Goal: Task Accomplishment & Management: Use online tool/utility

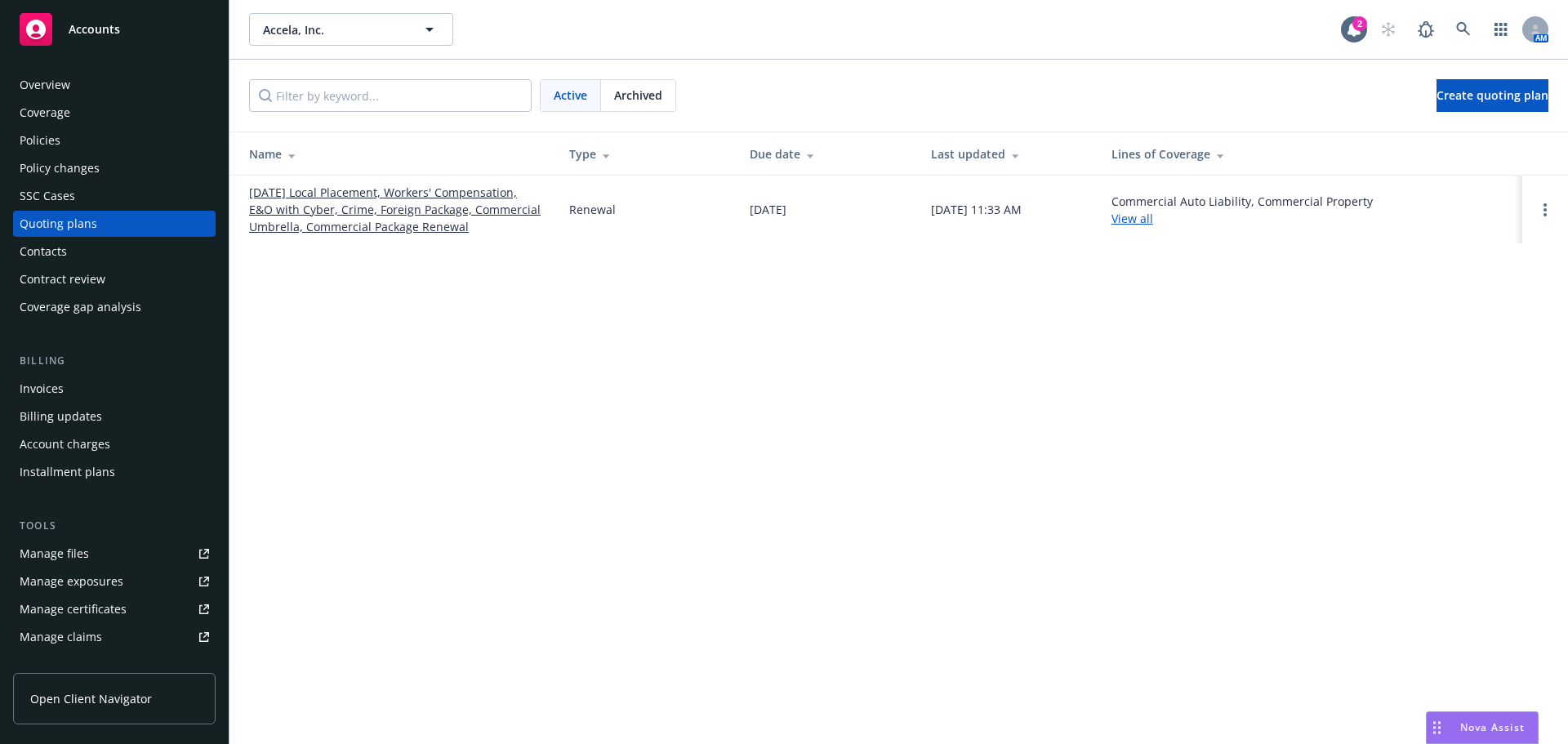
click at [46, 137] on div "Policies" at bounding box center [40, 140] width 41 height 26
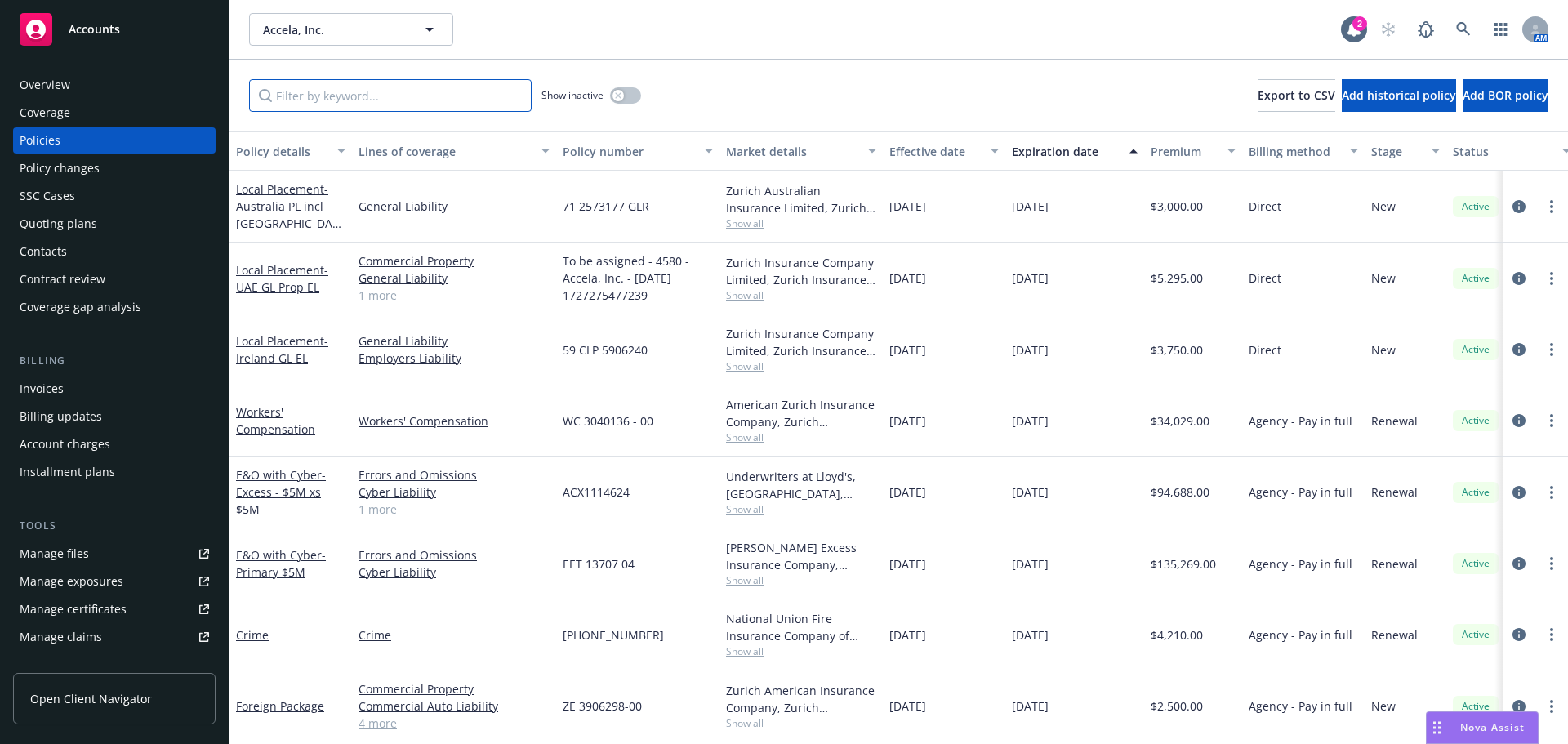
click at [410, 97] on input "Filter by keyword..." at bounding box center [390, 95] width 283 height 33
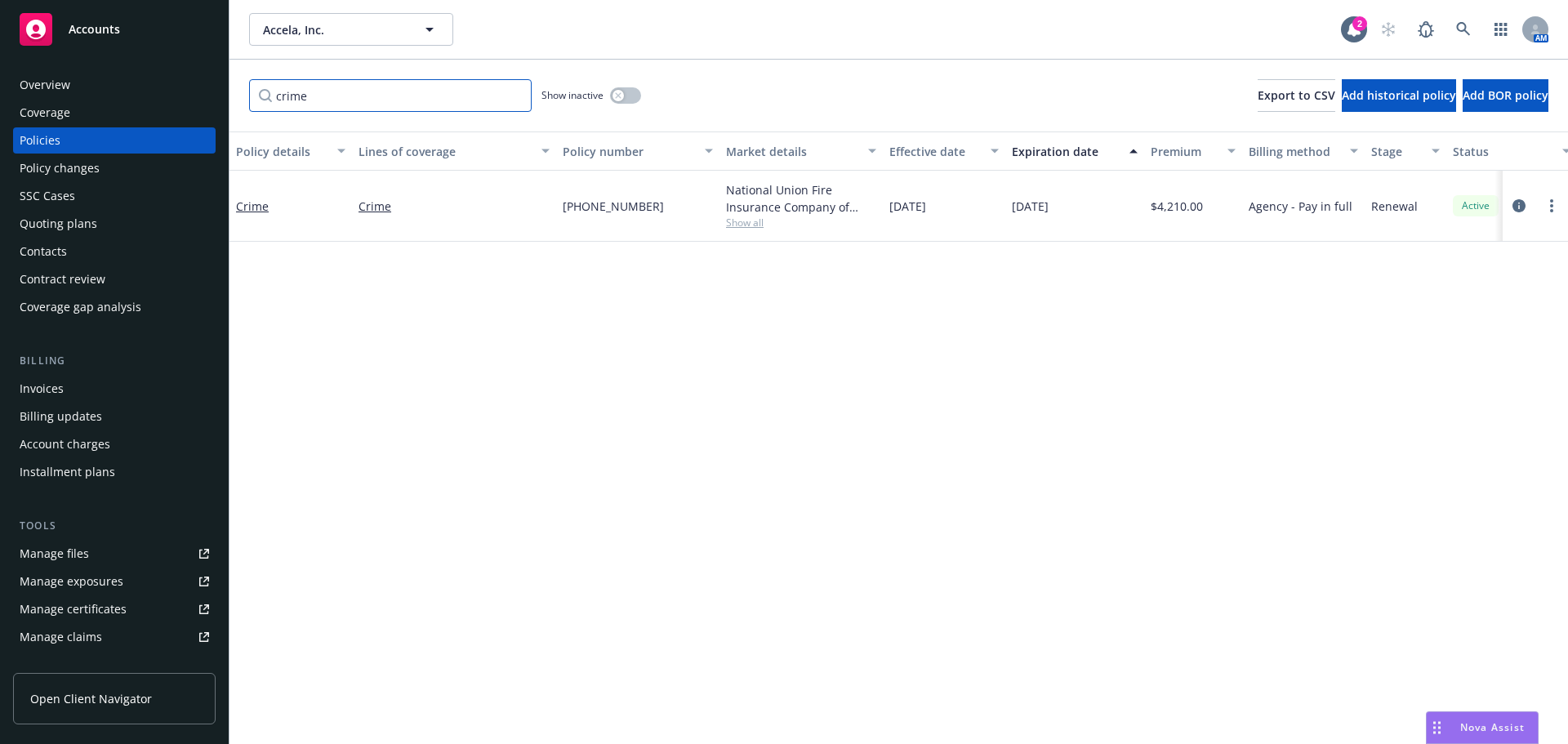
type input "crime"
click at [256, 202] on link "Crime" at bounding box center [252, 206] width 33 height 16
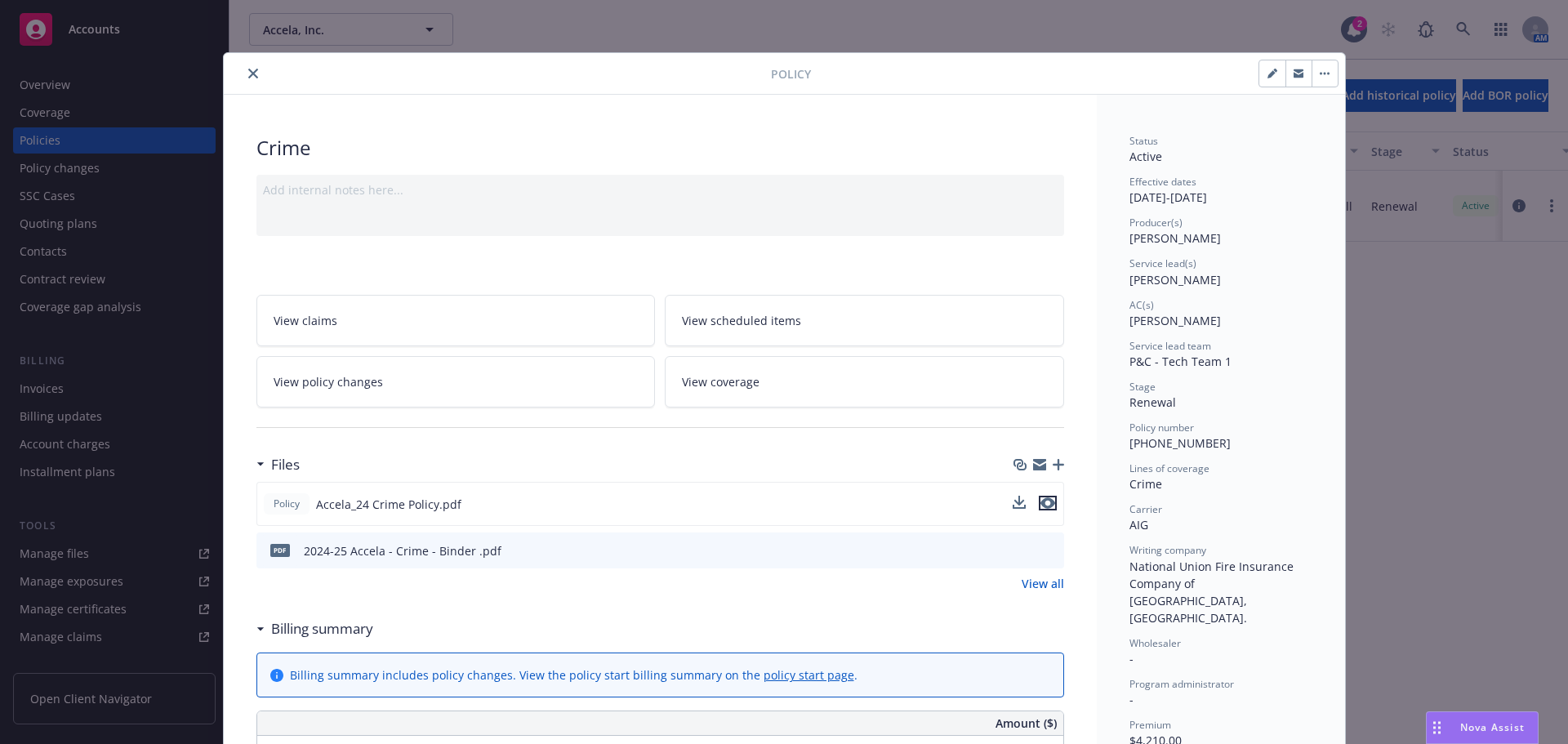
click at [1041, 497] on icon "preview file" at bounding box center [1048, 503] width 15 height 12
click at [249, 71] on icon "close" at bounding box center [254, 73] width 10 height 10
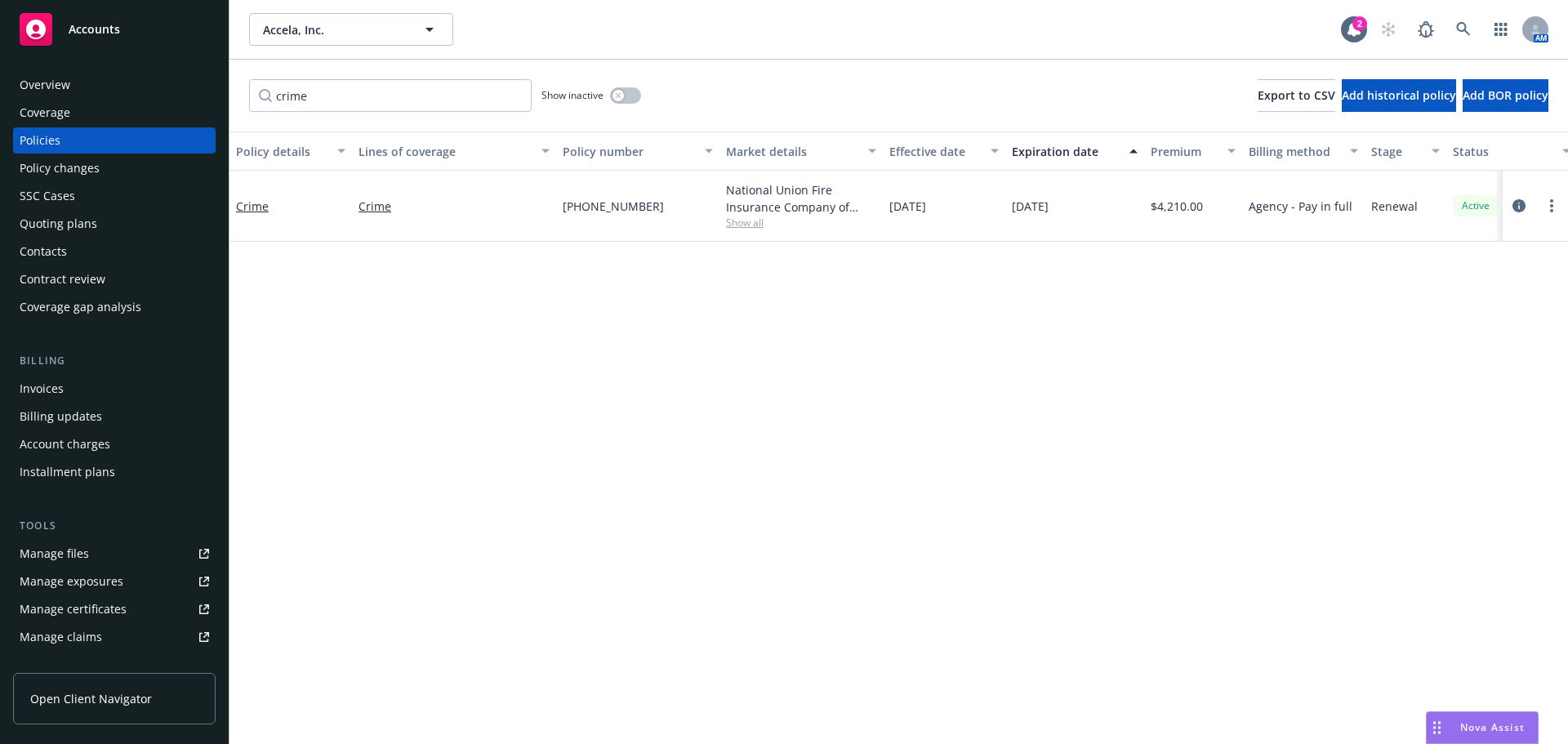
drag, startPoint x: 68, startPoint y: 138, endPoint x: 749, endPoint y: 38, distance: 688.3
click at [68, 138] on div "Policies" at bounding box center [114, 140] width 189 height 26
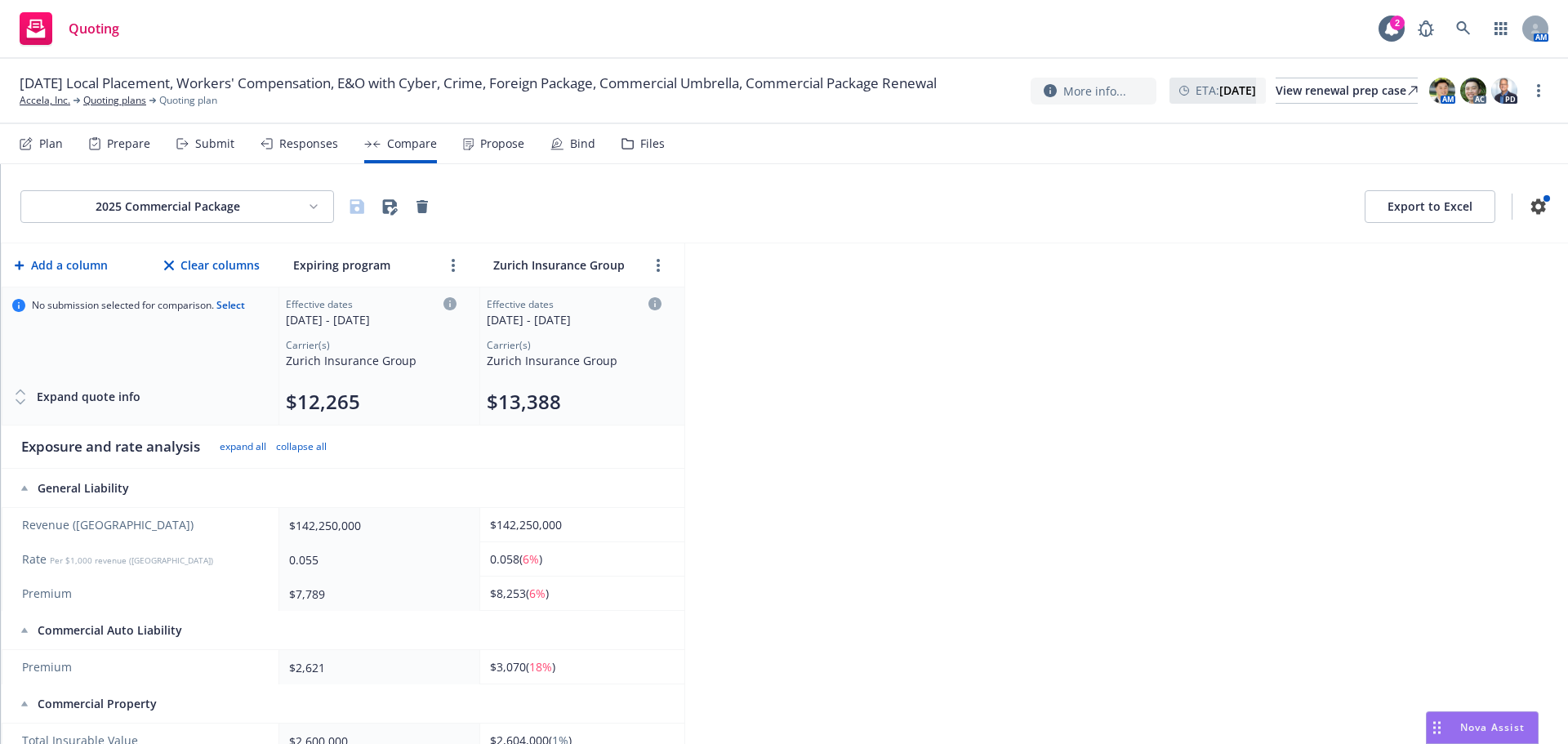
click at [237, 208] on html "Quoting 2 AM [DATE] Local Placement, Workers' Compensation, E&O with Cyber, Cri…" at bounding box center [784, 372] width 1568 height 744
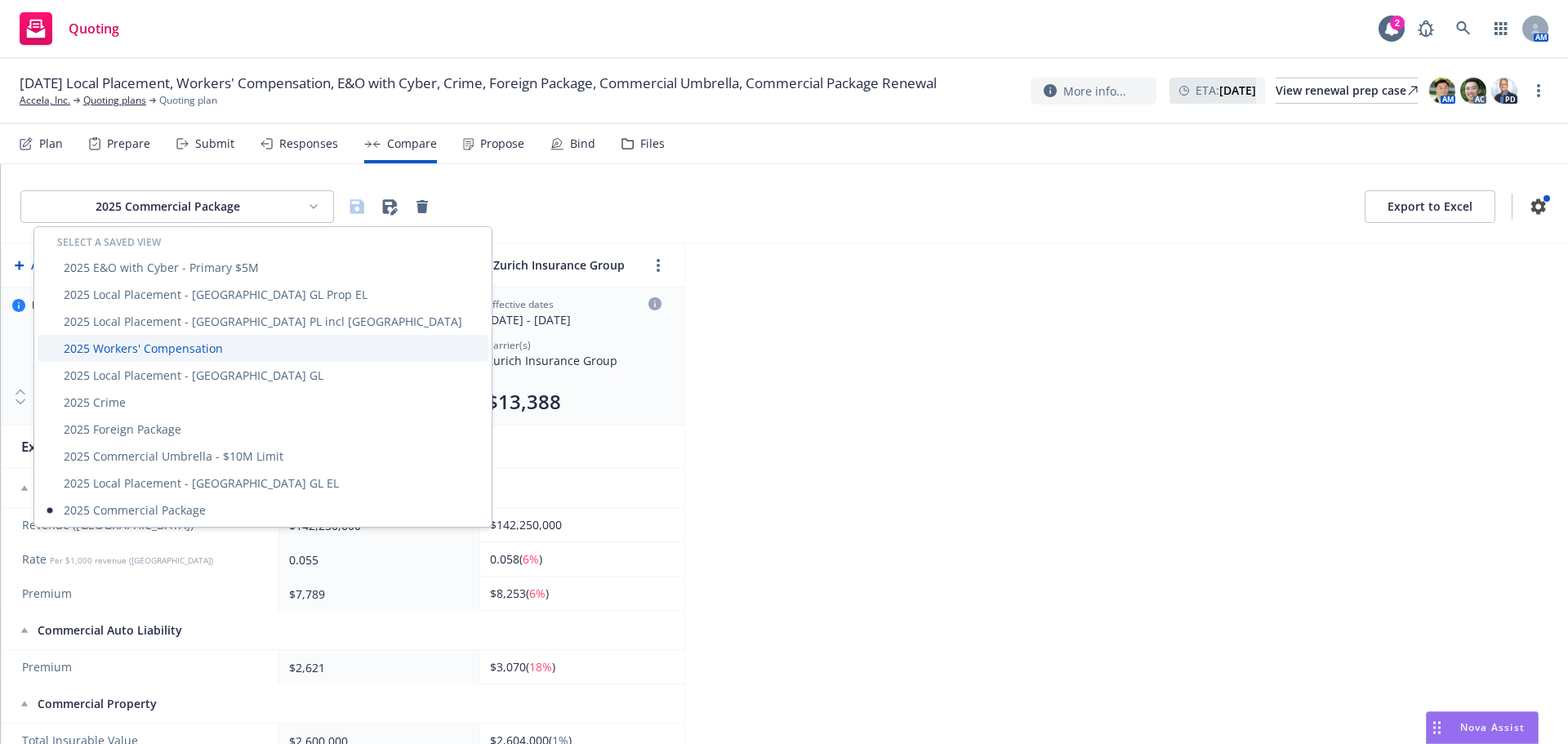
click at [163, 346] on div "2025 Workers' Compensation" at bounding box center [263, 349] width 451 height 27
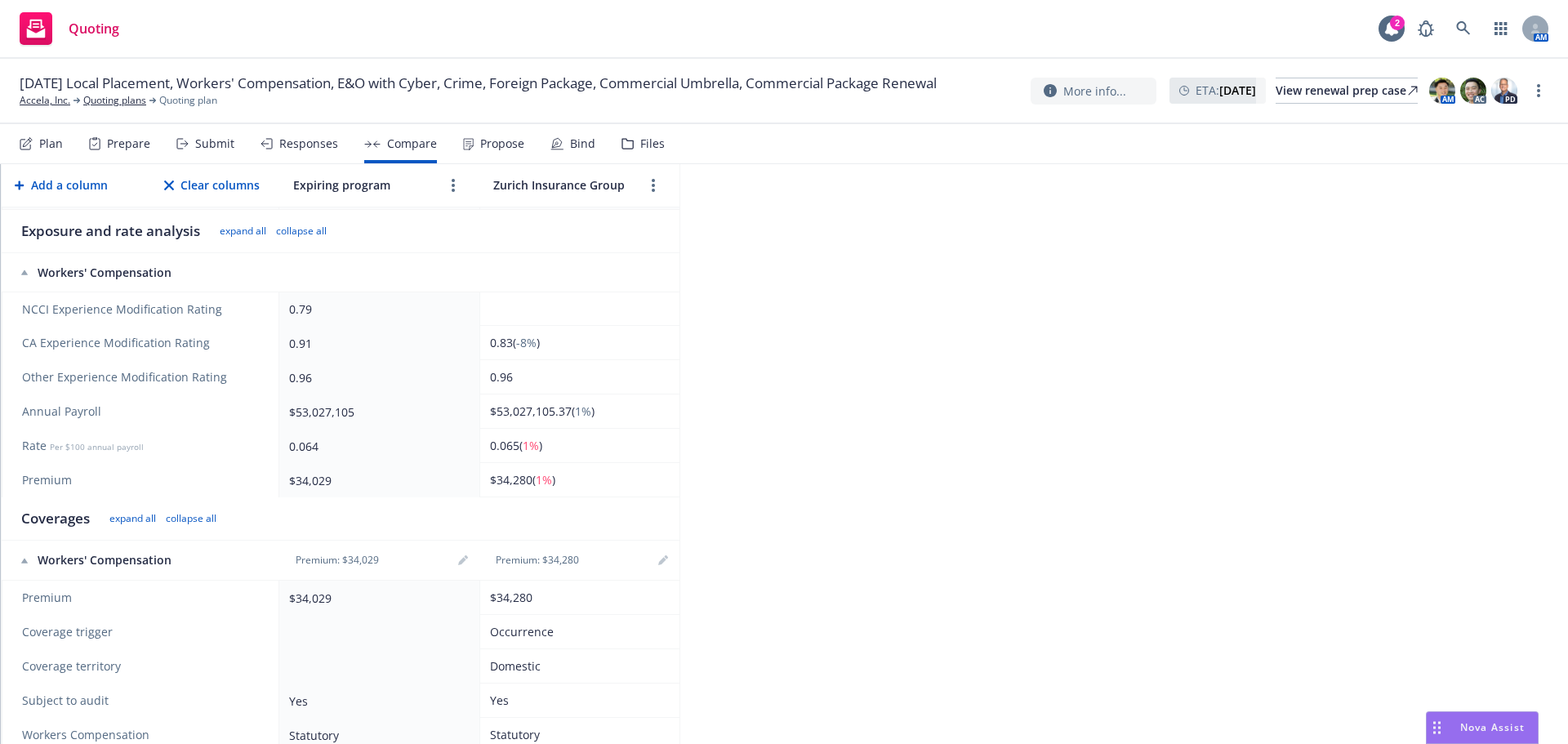
scroll to position [245, 0]
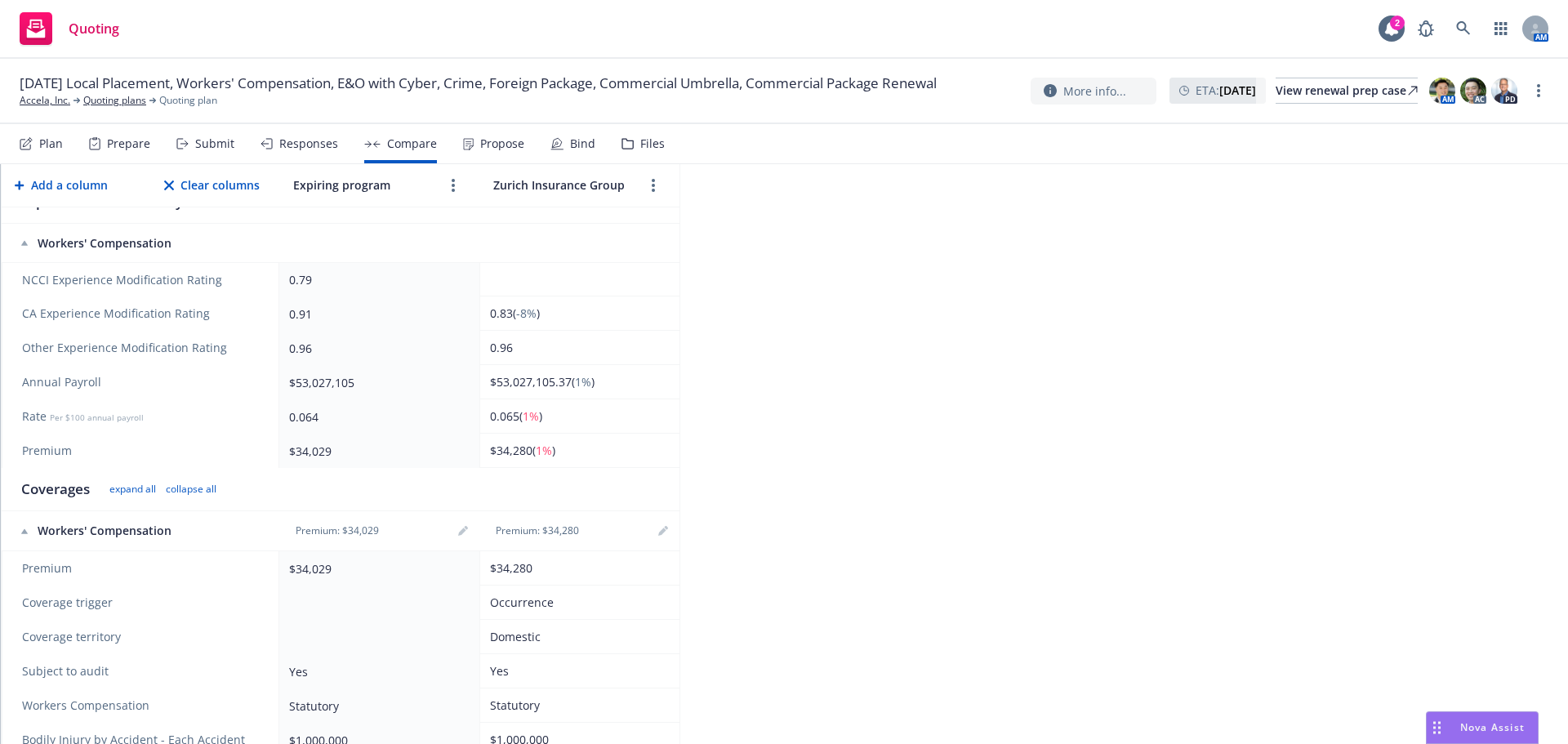
click at [870, 470] on div "2025 Workers' Compensation Export to Excel Add a column Clear columns Expiring …" at bounding box center [784, 454] width 1567 height 580
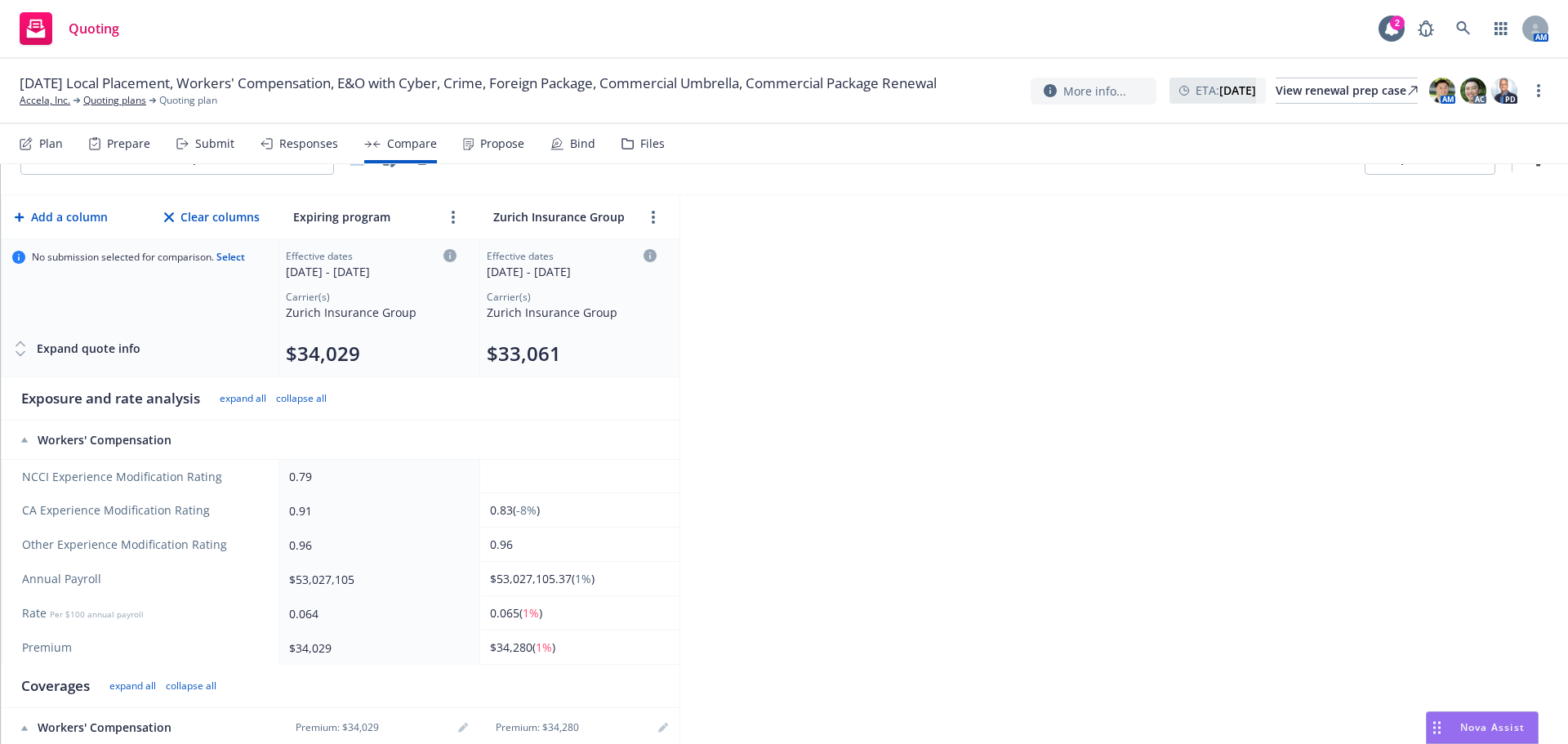
scroll to position [0, 0]
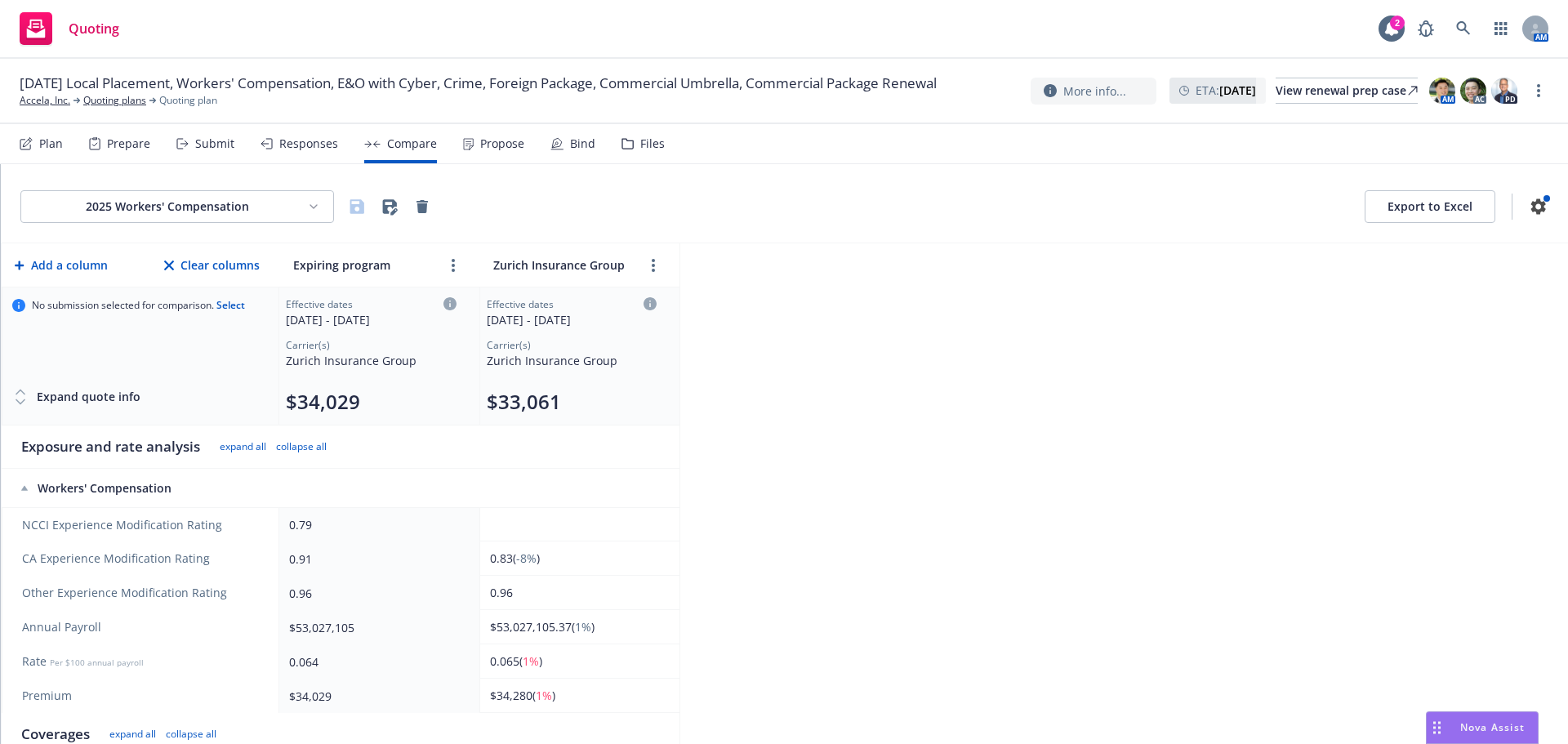
click at [267, 198] on html "Quoting 2 AM [DATE] Local Placement, Workers' Compensation, E&O with Cyber, Cri…" at bounding box center [784, 372] width 1568 height 744
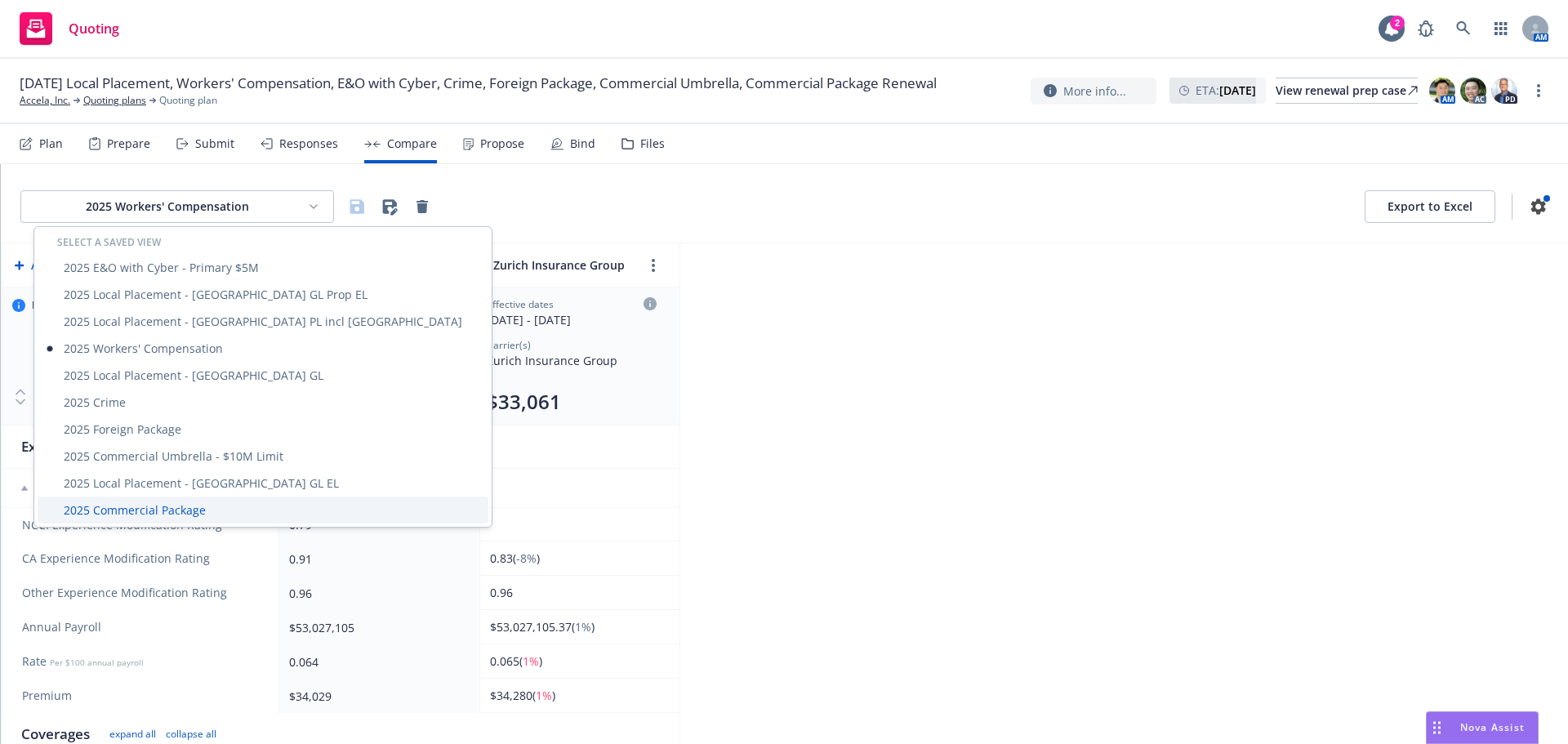
click at [154, 510] on div "2025 Commercial Package" at bounding box center [263, 510] width 451 height 27
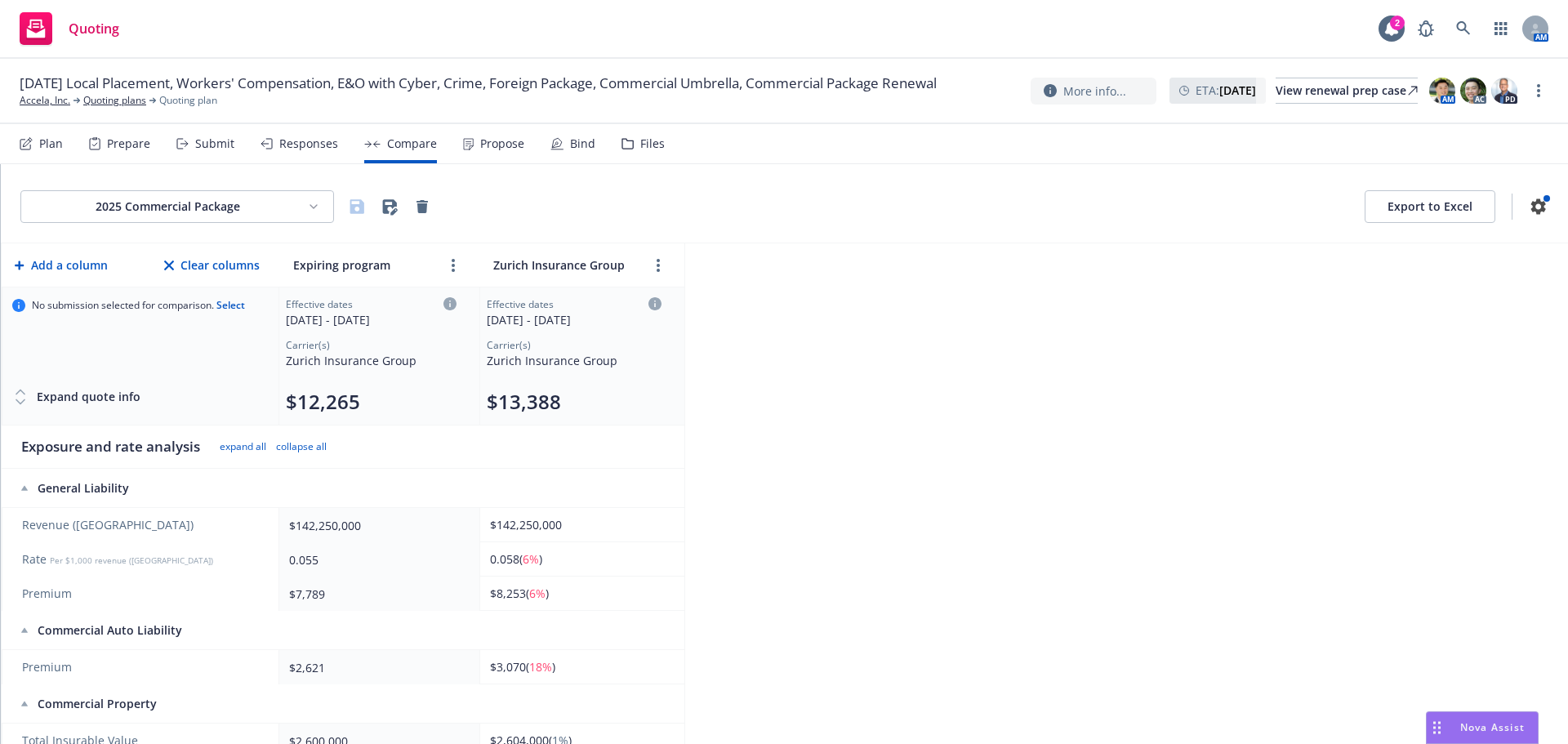
click at [228, 205] on html "Quoting 2 AM [DATE] Local Placement, Workers' Compensation, E&O with Cyber, Cri…" at bounding box center [784, 372] width 1568 height 744
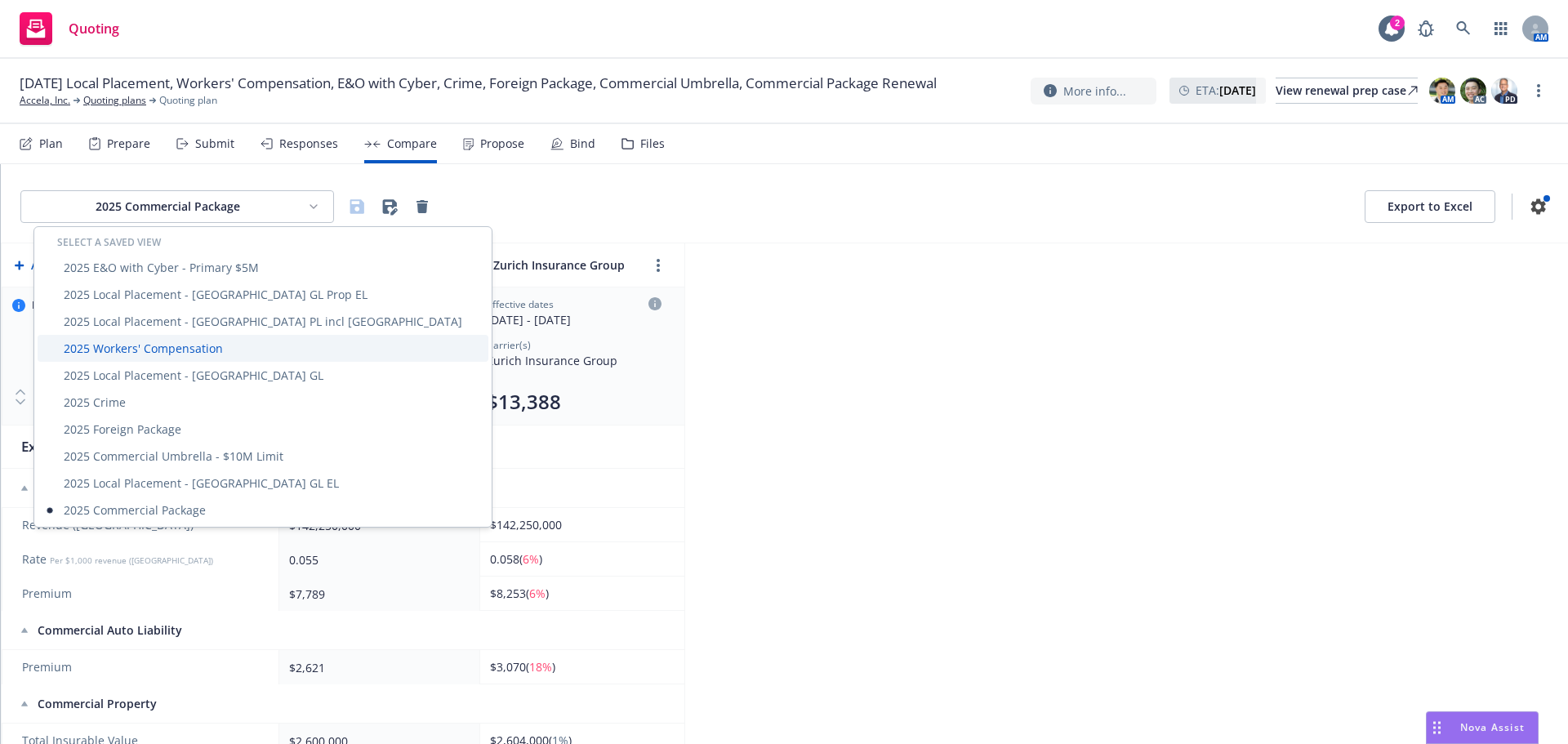
click at [179, 349] on div "2025 Workers' Compensation" at bounding box center [263, 349] width 451 height 27
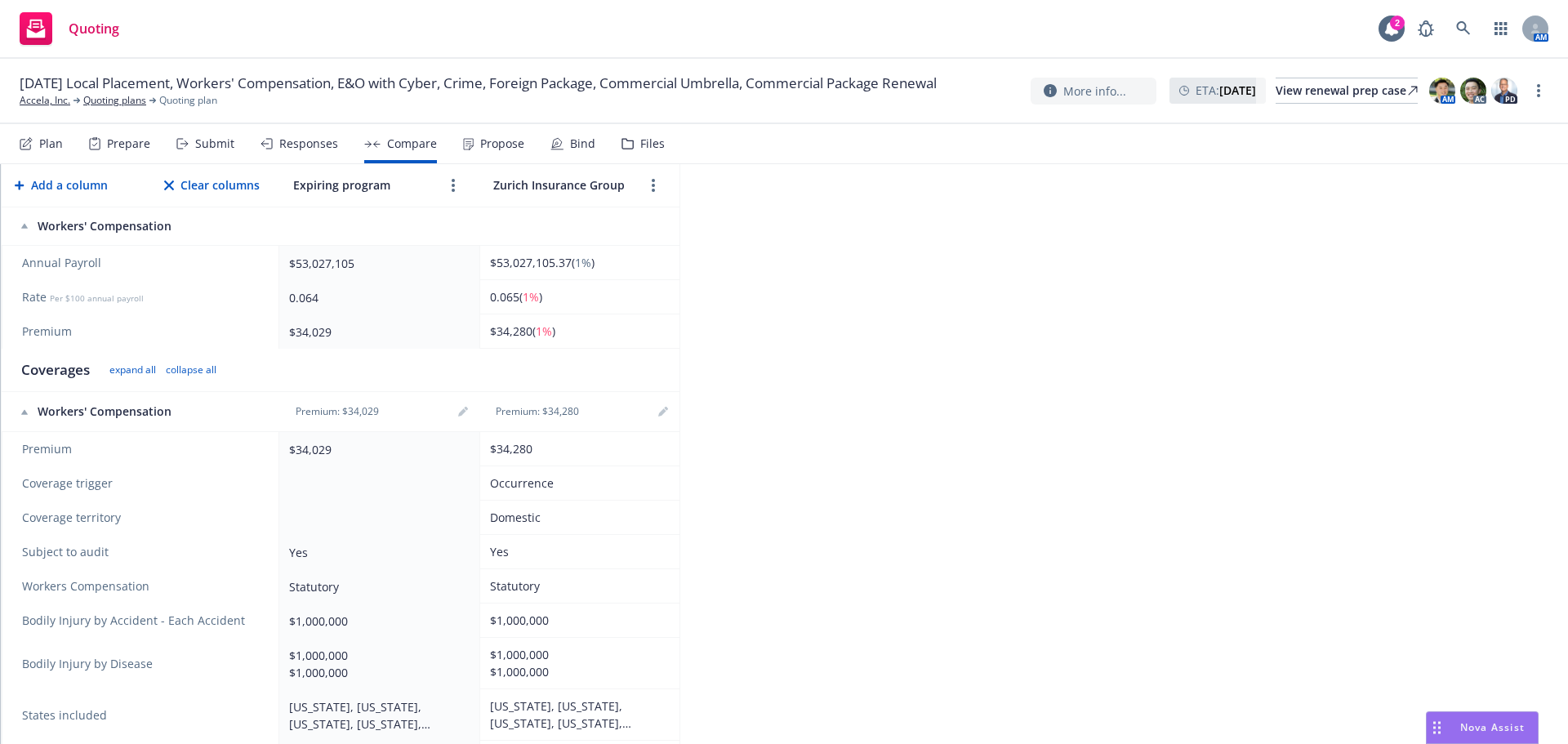
scroll to position [161, 0]
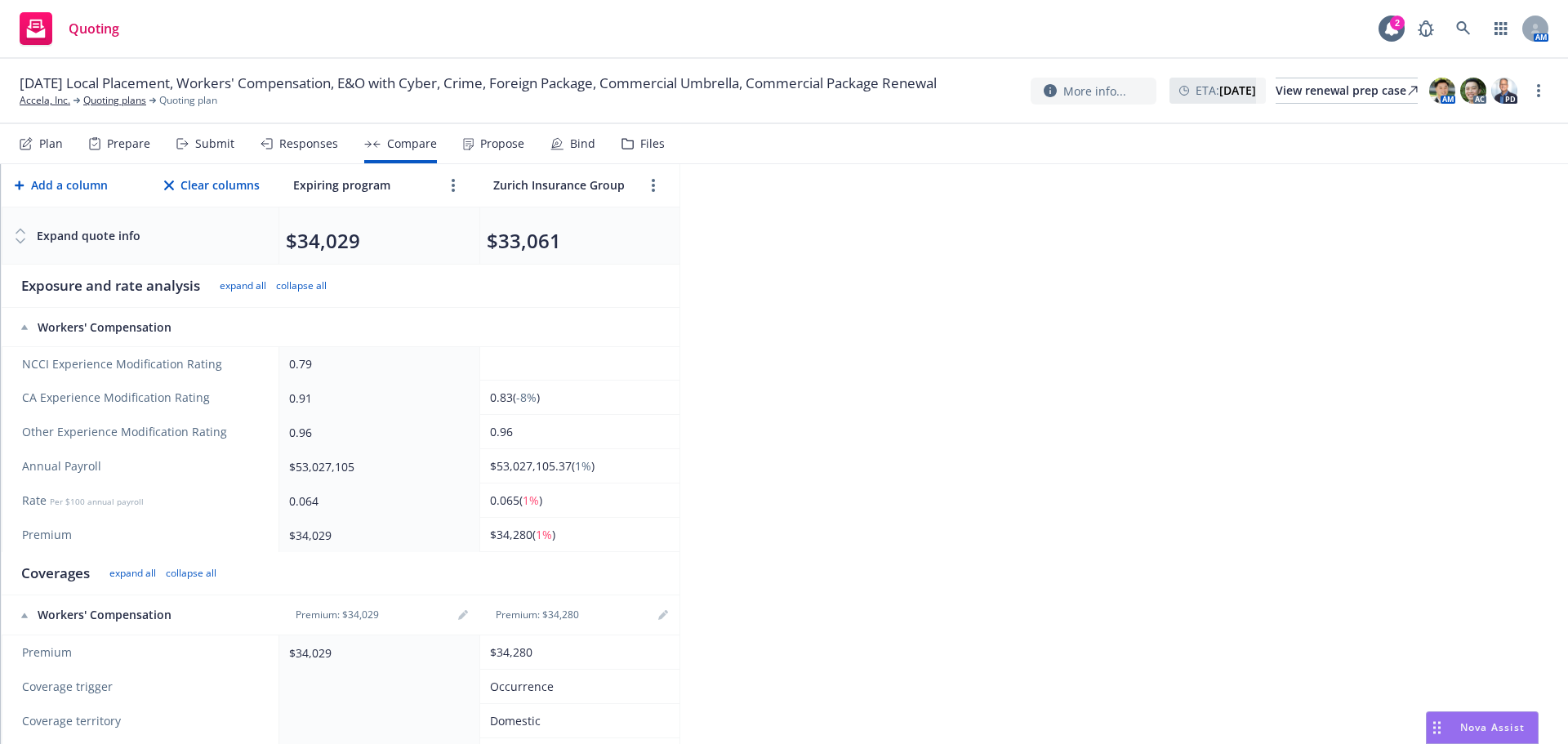
click at [309, 153] on div "Responses" at bounding box center [299, 143] width 78 height 39
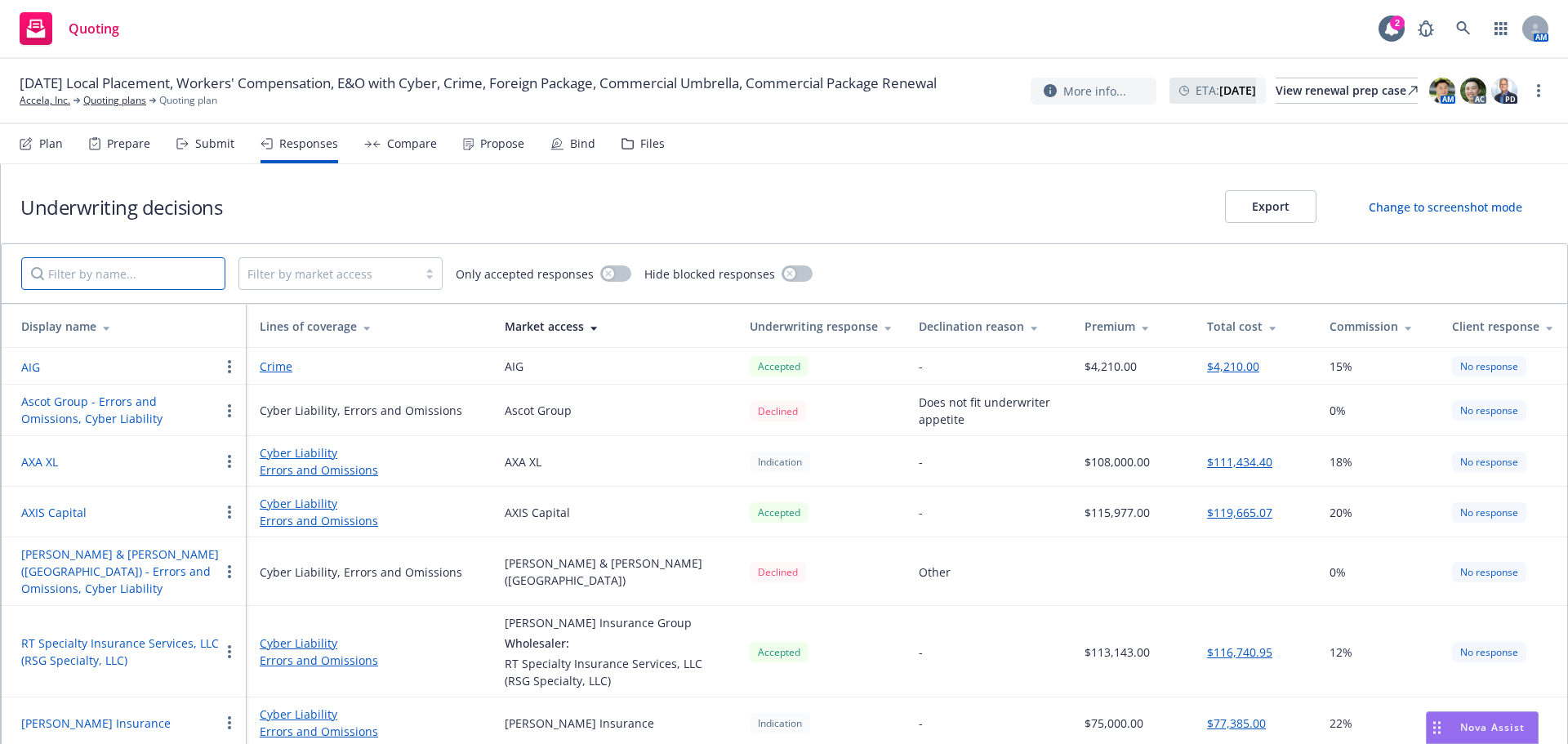
click at [178, 274] on input "Filter by name..." at bounding box center [123, 273] width 204 height 33
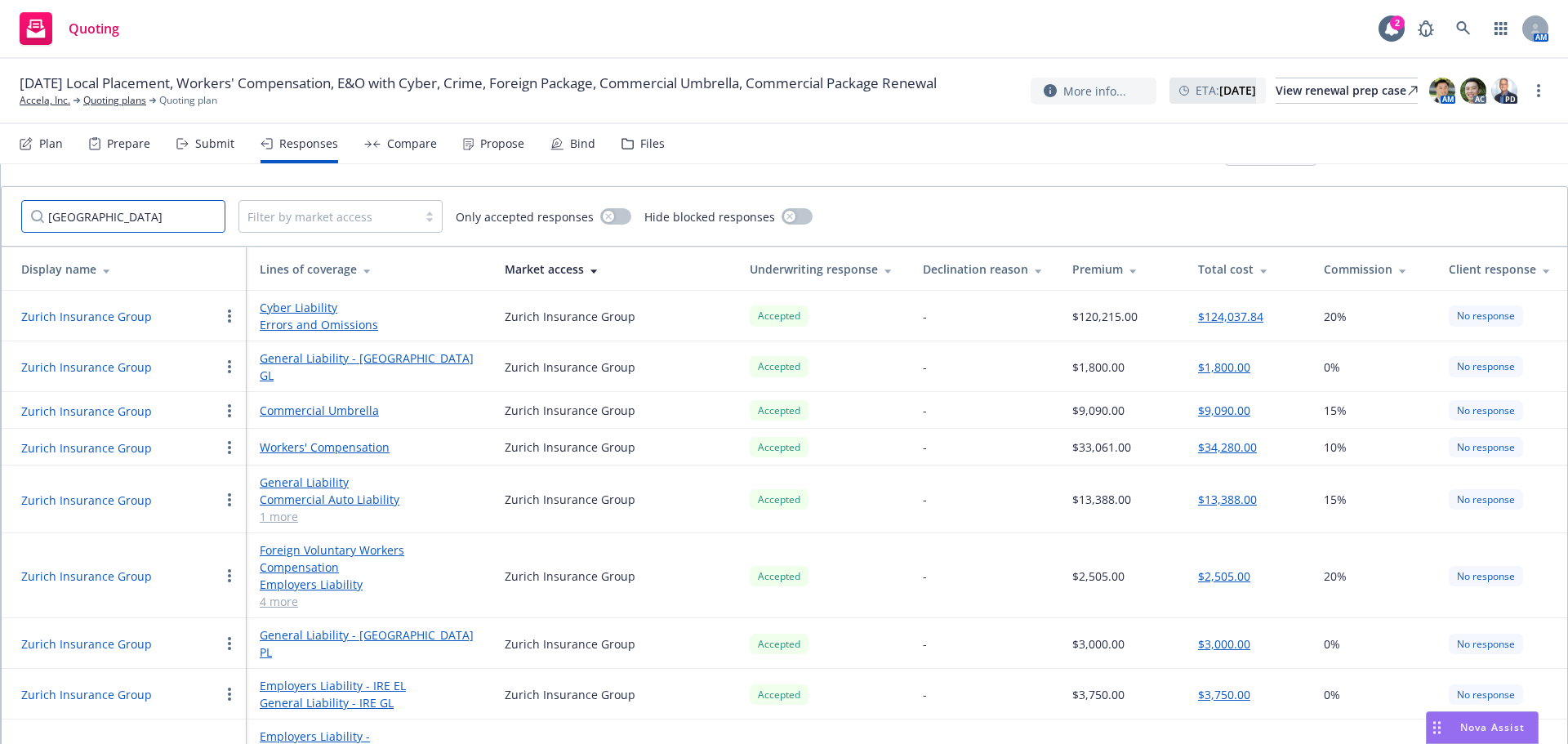
scroll to position [74, 0]
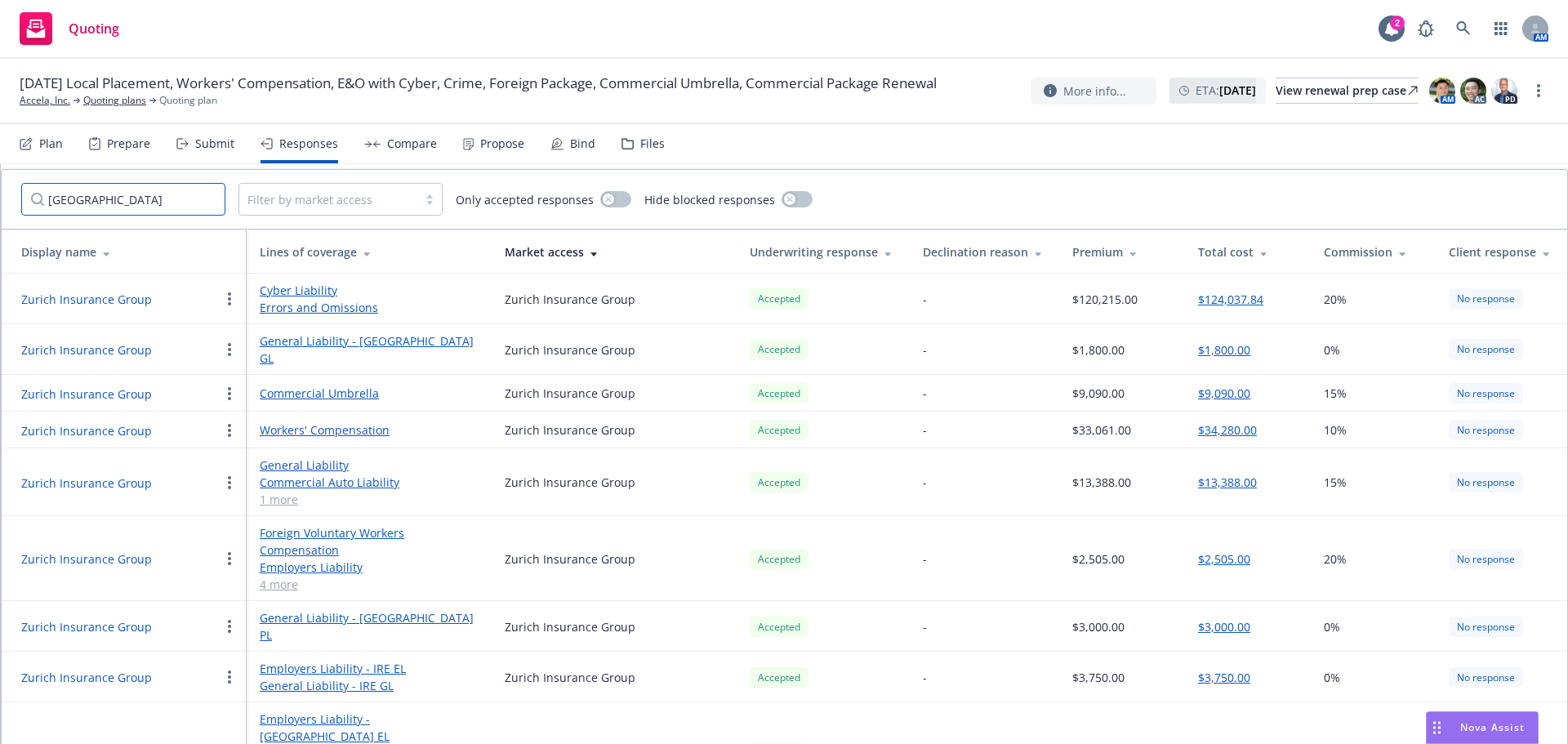
type input "[GEOGRAPHIC_DATA]"
click at [119, 422] on button "Zurich Insurance Group" at bounding box center [86, 430] width 131 height 18
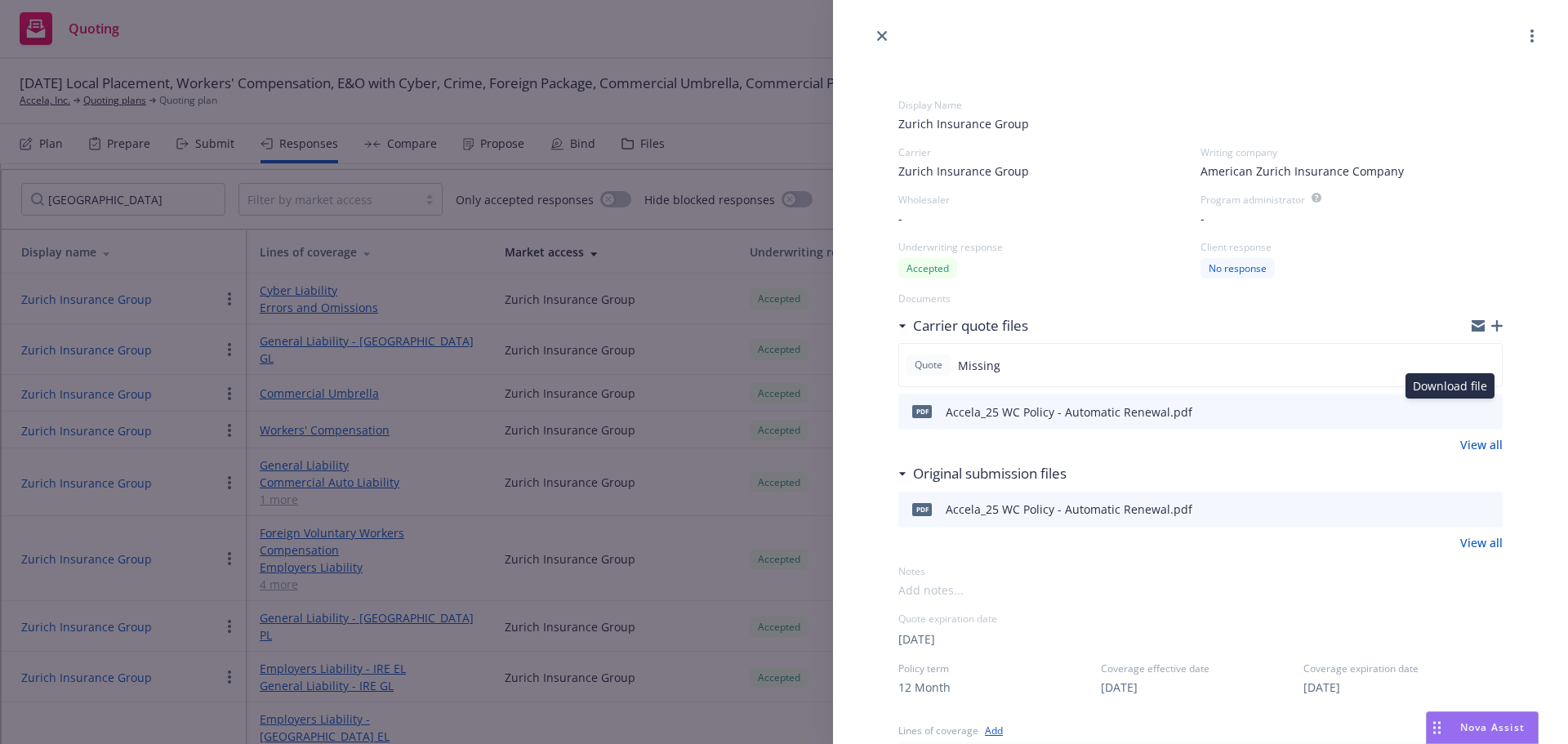
click at [1455, 411] on icon "download file" at bounding box center [1460, 409] width 11 height 10
click at [881, 38] on icon "close" at bounding box center [882, 36] width 10 height 10
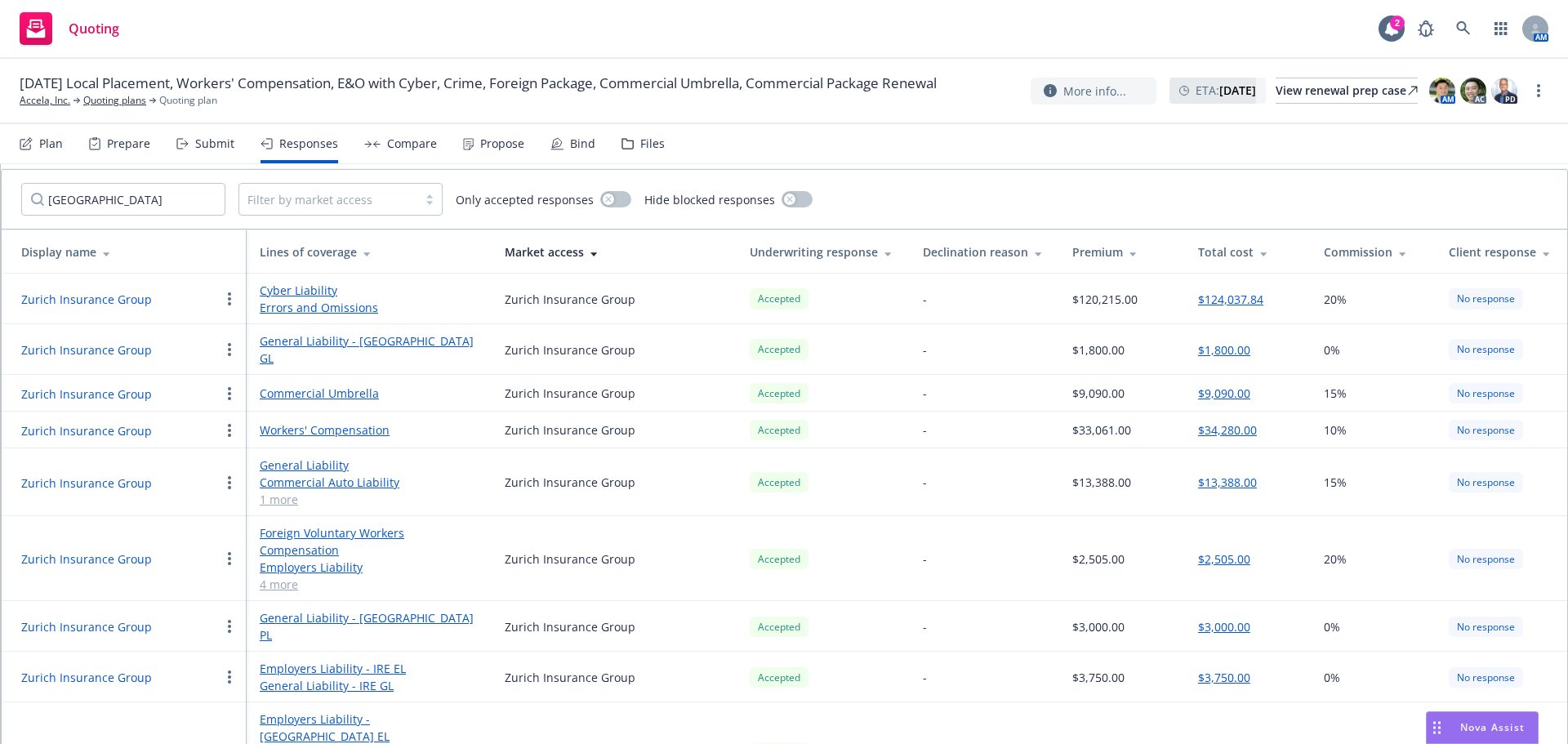
click at [395, 138] on div "Compare" at bounding box center [412, 144] width 50 height 13
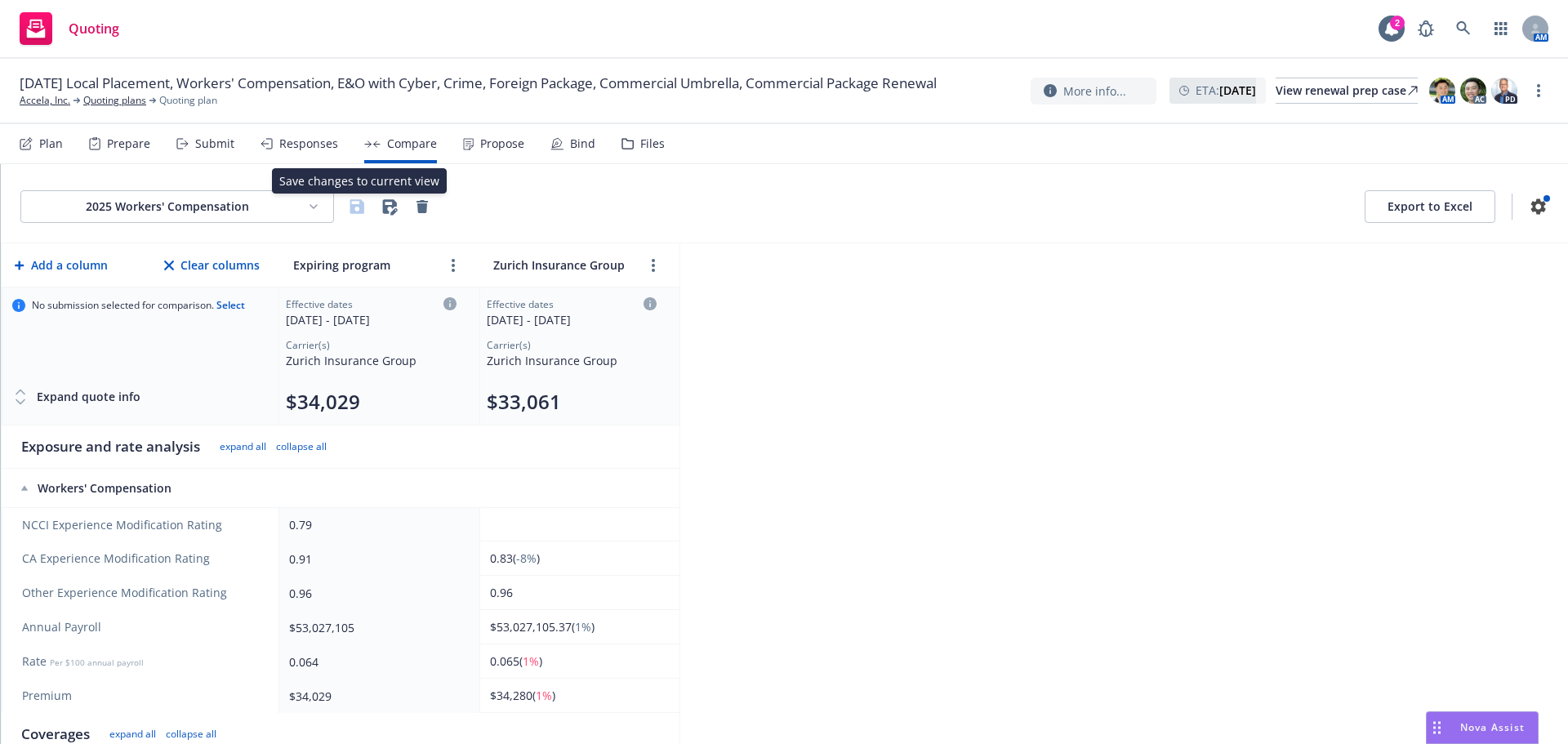
click at [275, 204] on html "Quoting 2 AM [DATE] Local Placement, Workers' Compensation, E&O with Cyber, Cri…" at bounding box center [784, 372] width 1568 height 744
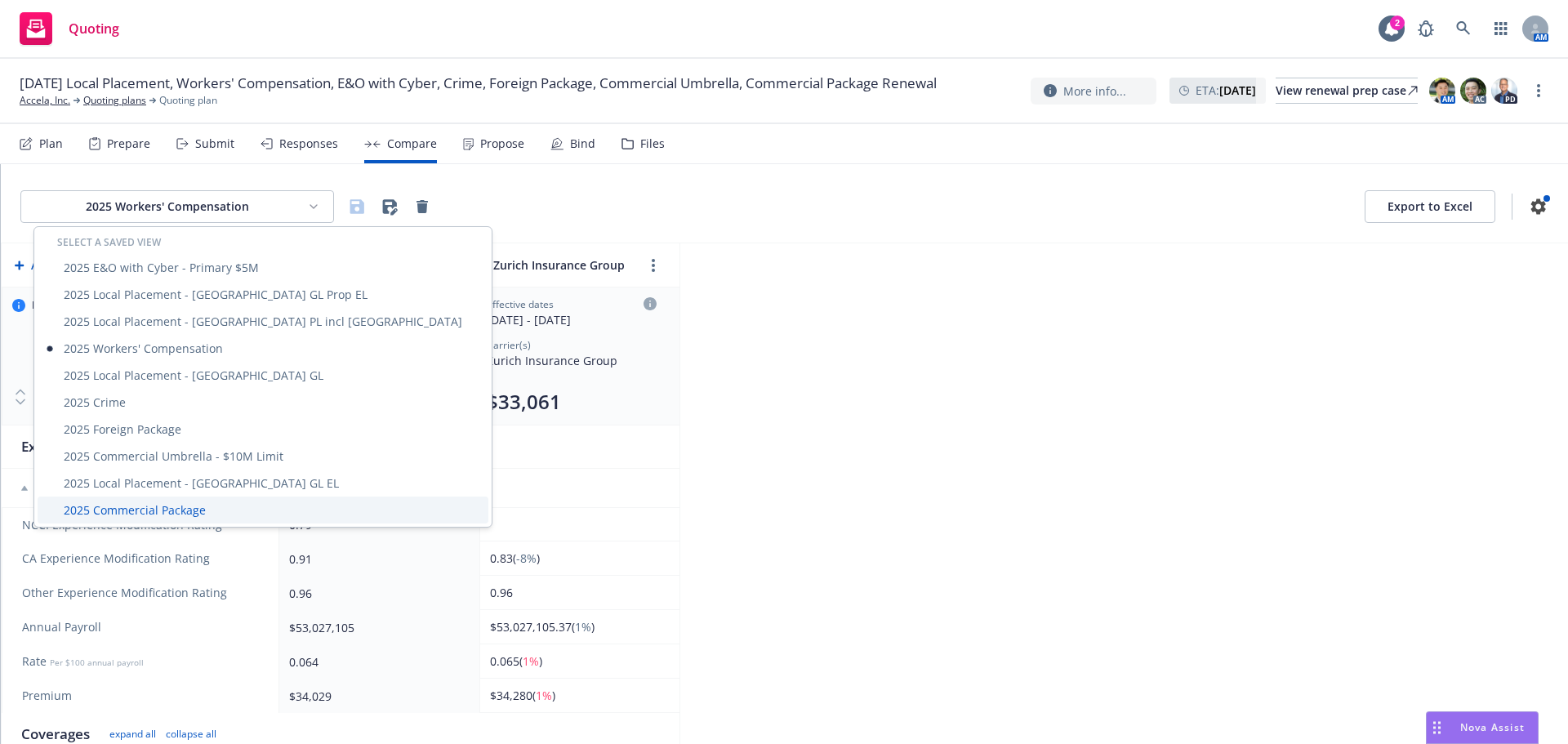
click at [140, 501] on div "2025 Commercial Package" at bounding box center [263, 510] width 451 height 27
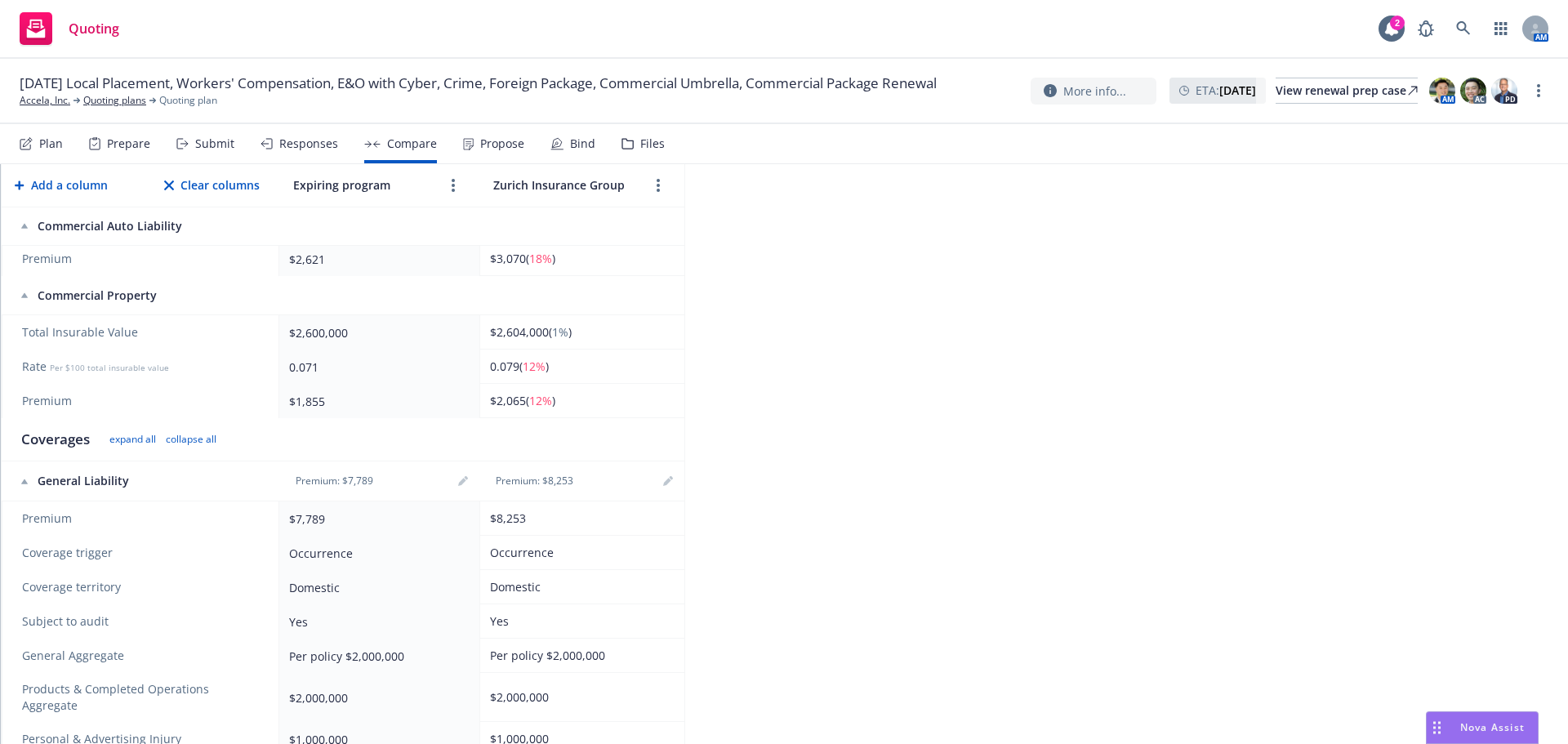
scroll to position [327, 0]
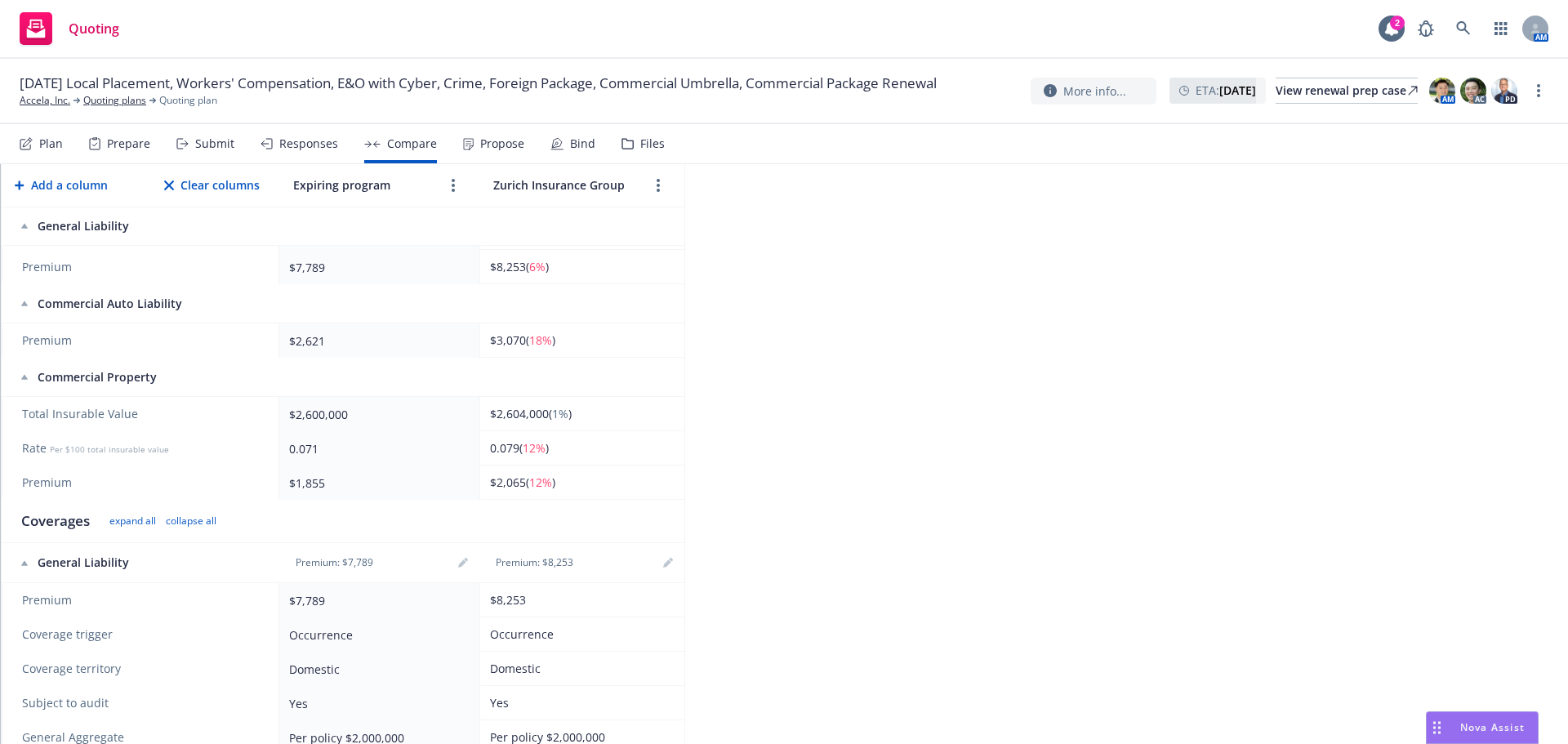
click at [286, 148] on div "Responses" at bounding box center [309, 144] width 59 height 13
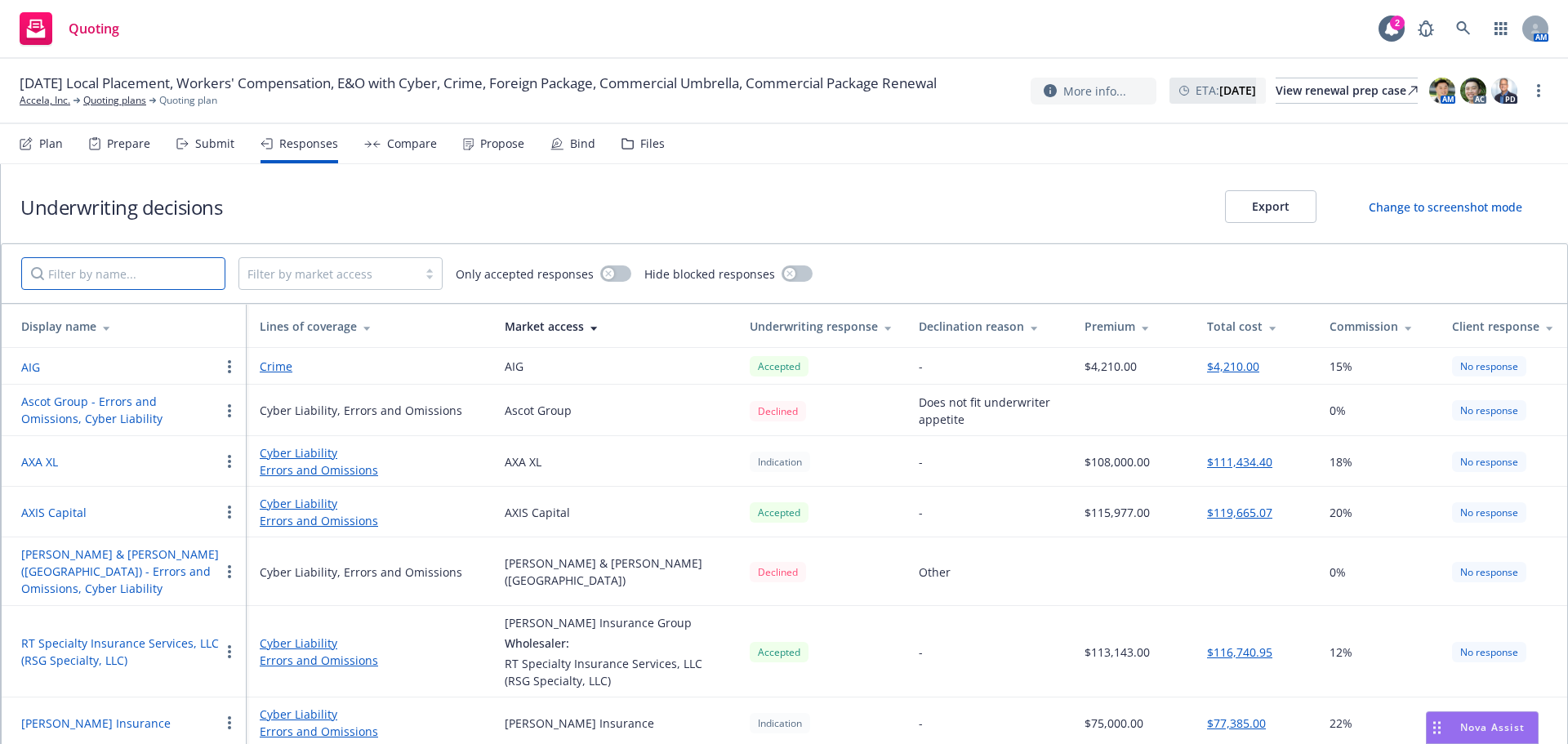
drag, startPoint x: 106, startPoint y: 286, endPoint x: 116, endPoint y: 281, distance: 11.2
click at [108, 285] on input "Filter by name..." at bounding box center [123, 273] width 204 height 33
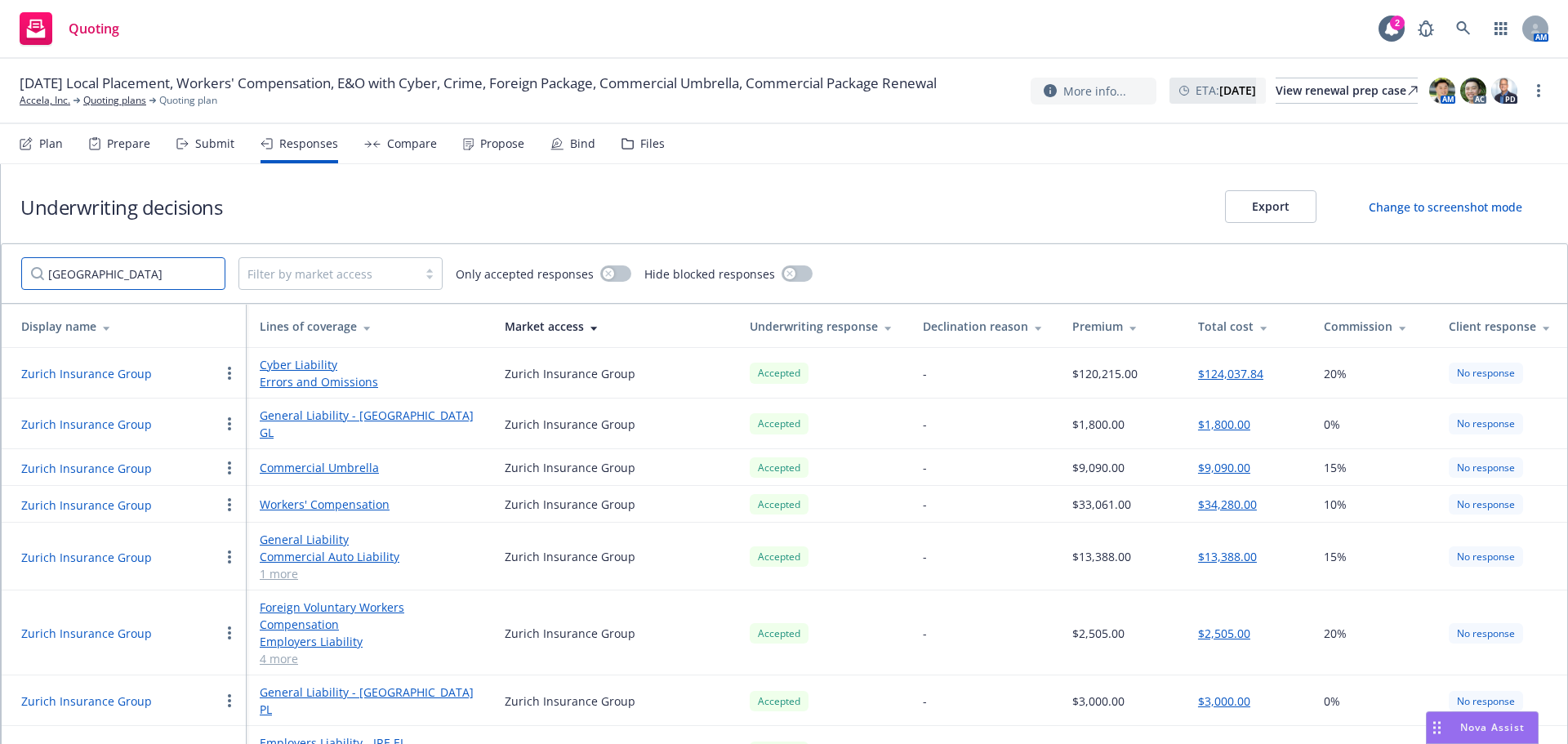
type input "[GEOGRAPHIC_DATA]"
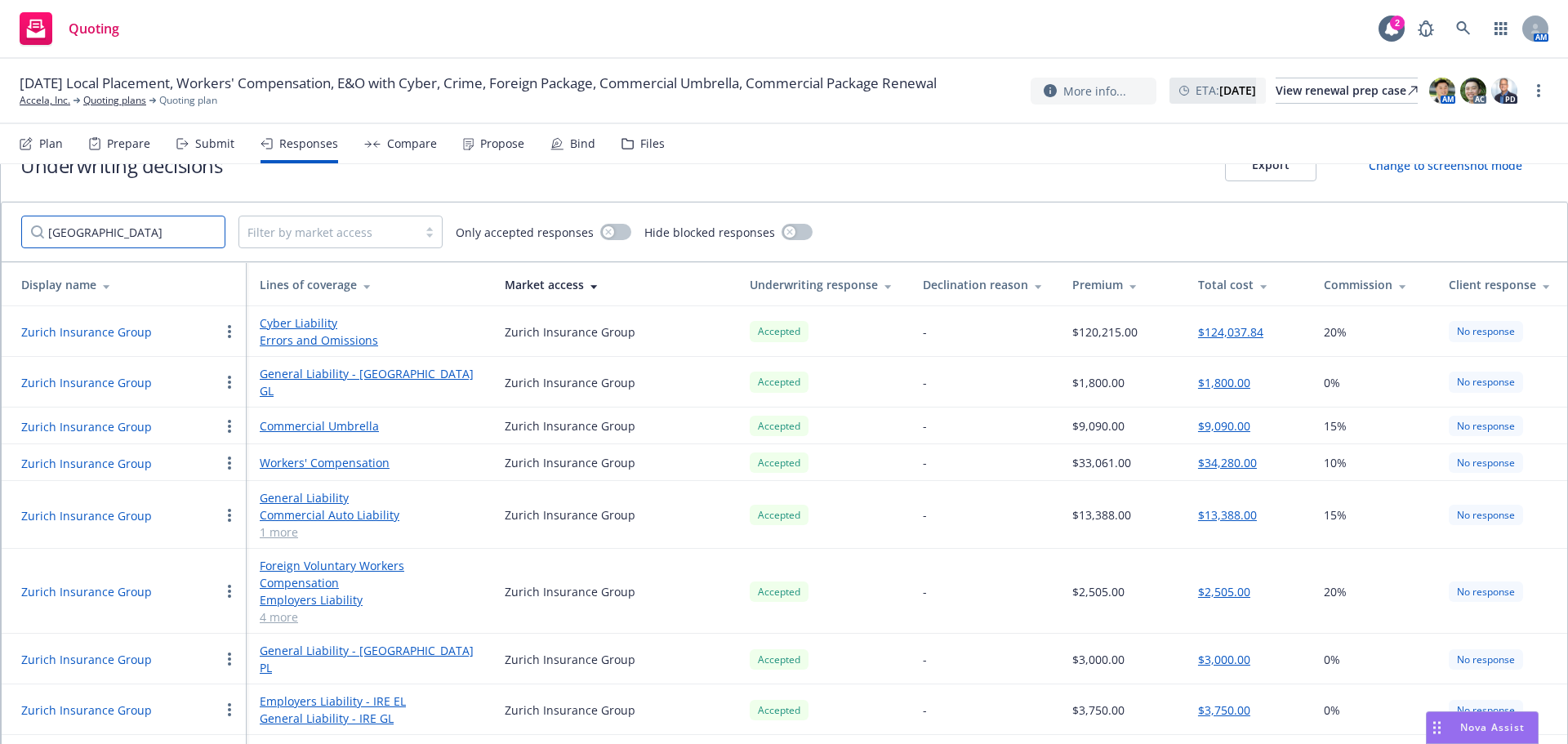
scroll to position [74, 0]
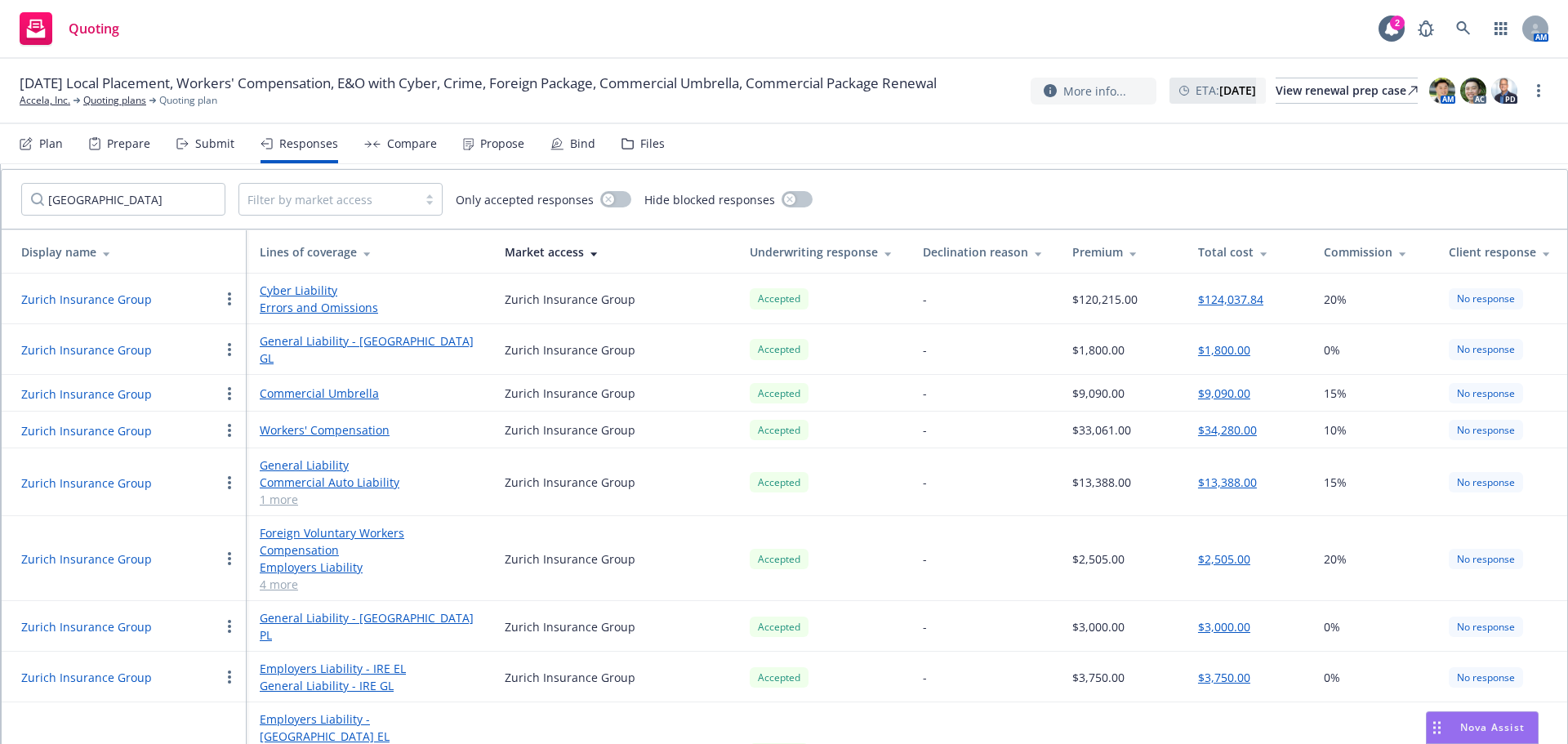
click at [123, 475] on button "Zurich Insurance Group" at bounding box center [86, 483] width 131 height 18
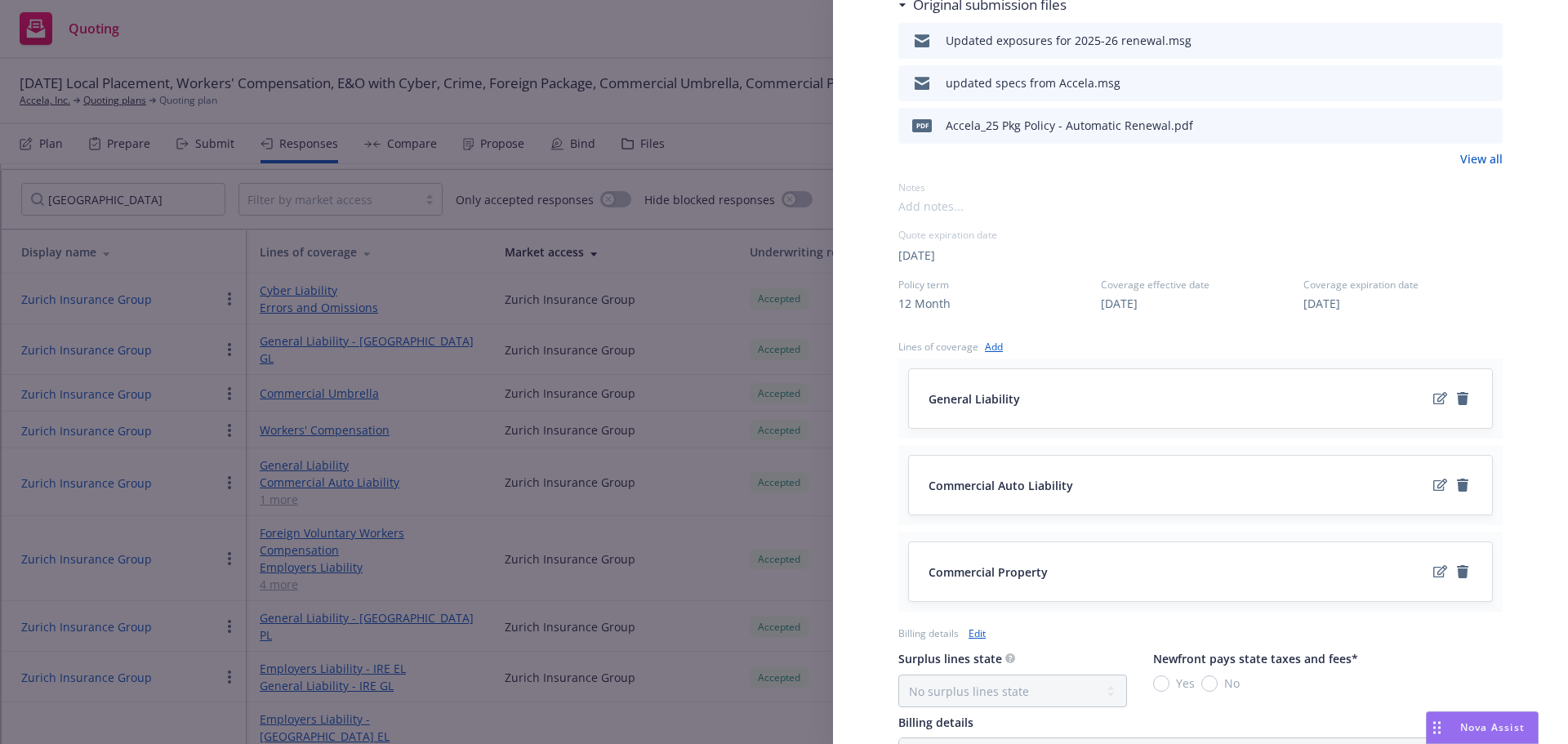
scroll to position [490, 0]
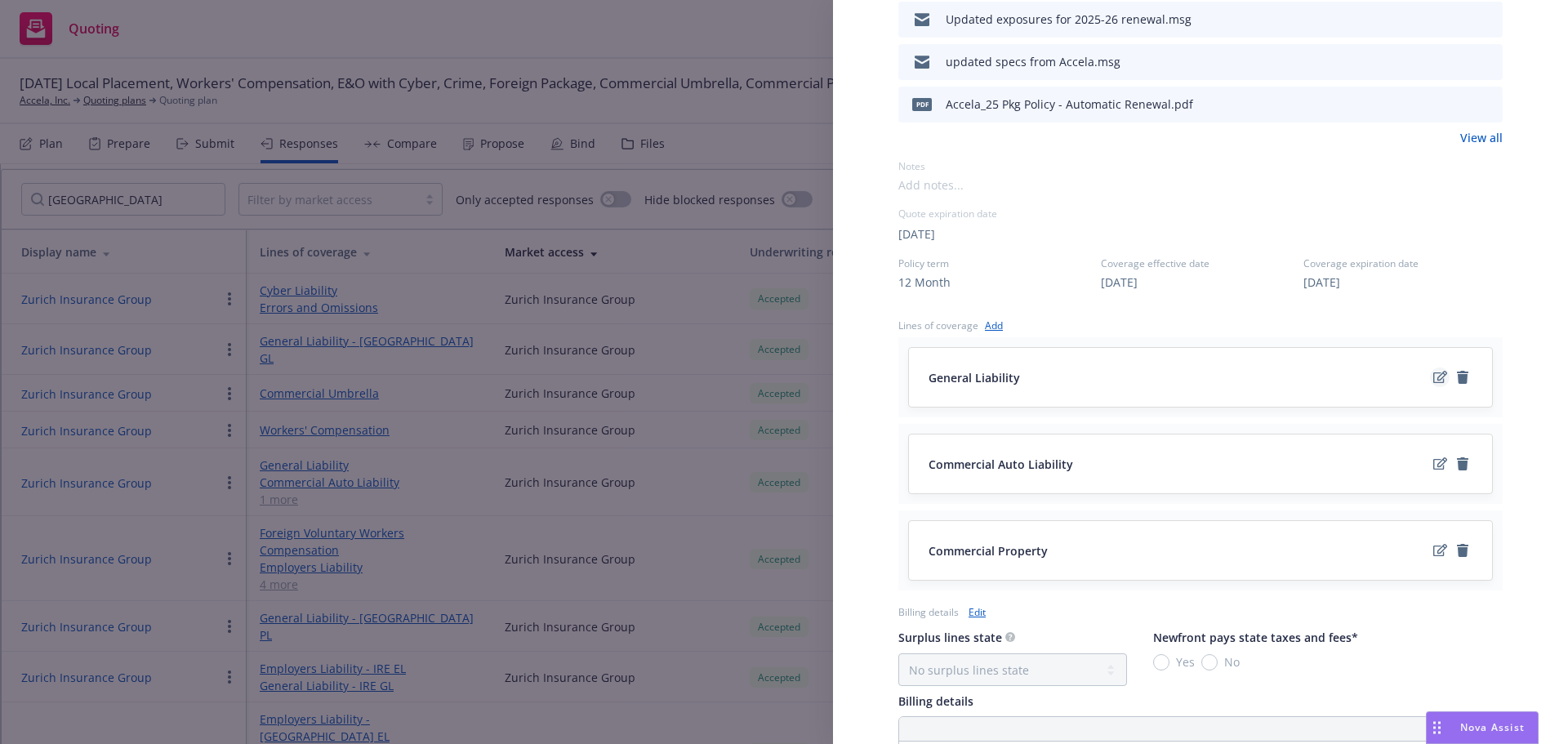
click at [1434, 378] on icon "edit" at bounding box center [1440, 378] width 14 height 13
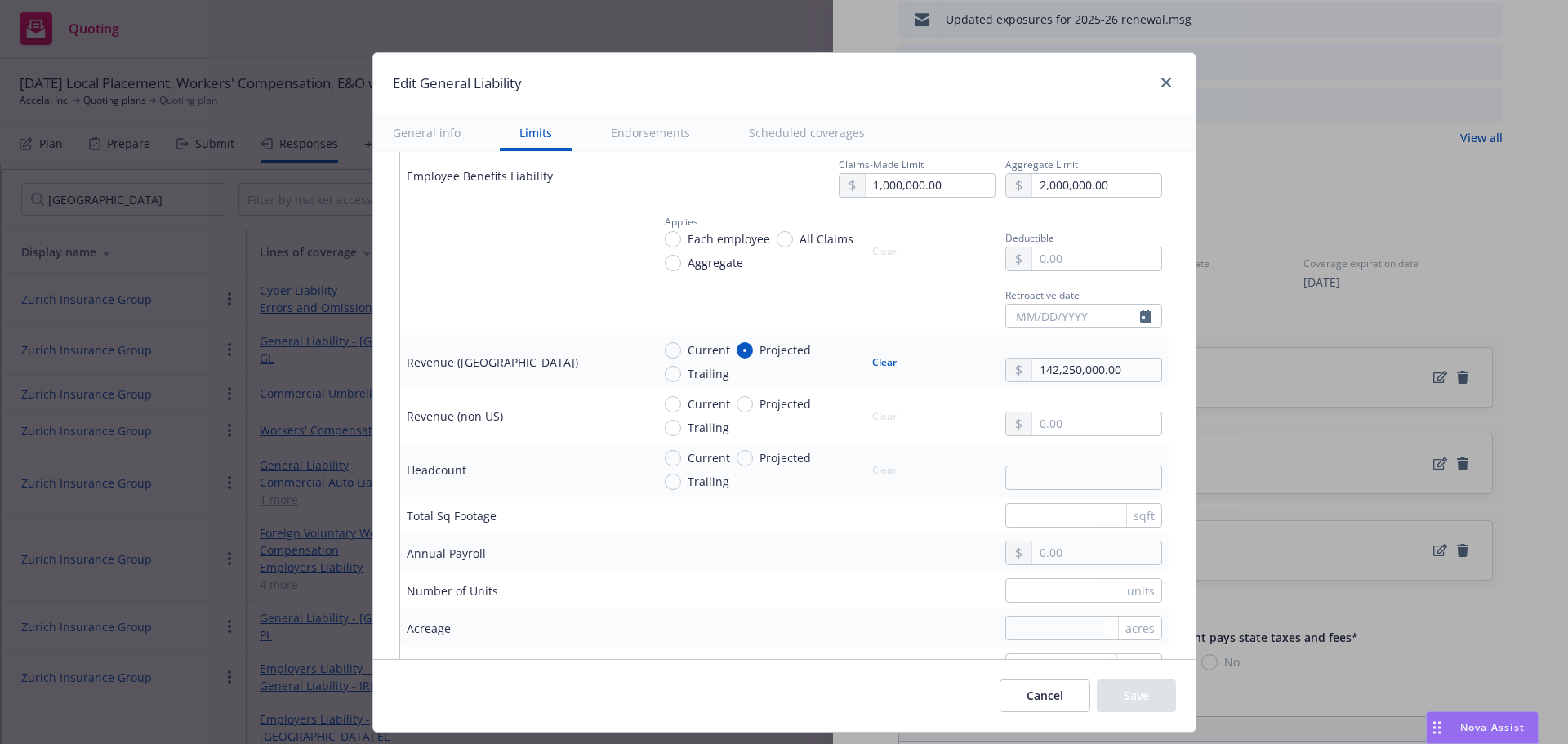
scroll to position [980, 0]
drag, startPoint x: 1122, startPoint y: 366, endPoint x: 920, endPoint y: 375, distance: 202.2
click at [920, 375] on div "Current Projected Trailing Clear 142,250,000.00" at bounding box center [907, 360] width 510 height 41
type input "163,000,000.00"
click at [1131, 688] on button "Save" at bounding box center [1136, 696] width 79 height 33
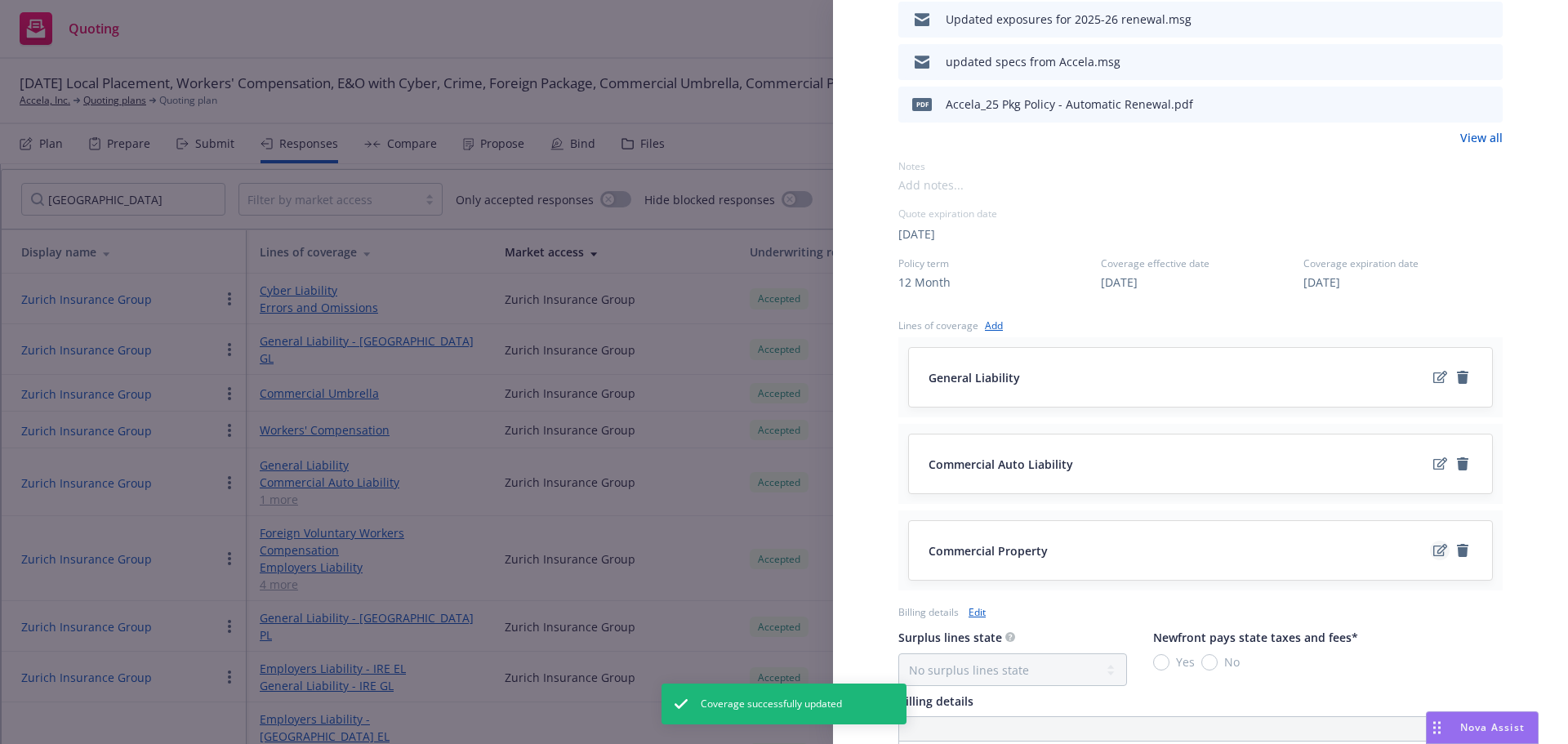
click at [1434, 550] on icon "edit" at bounding box center [1440, 550] width 14 height 13
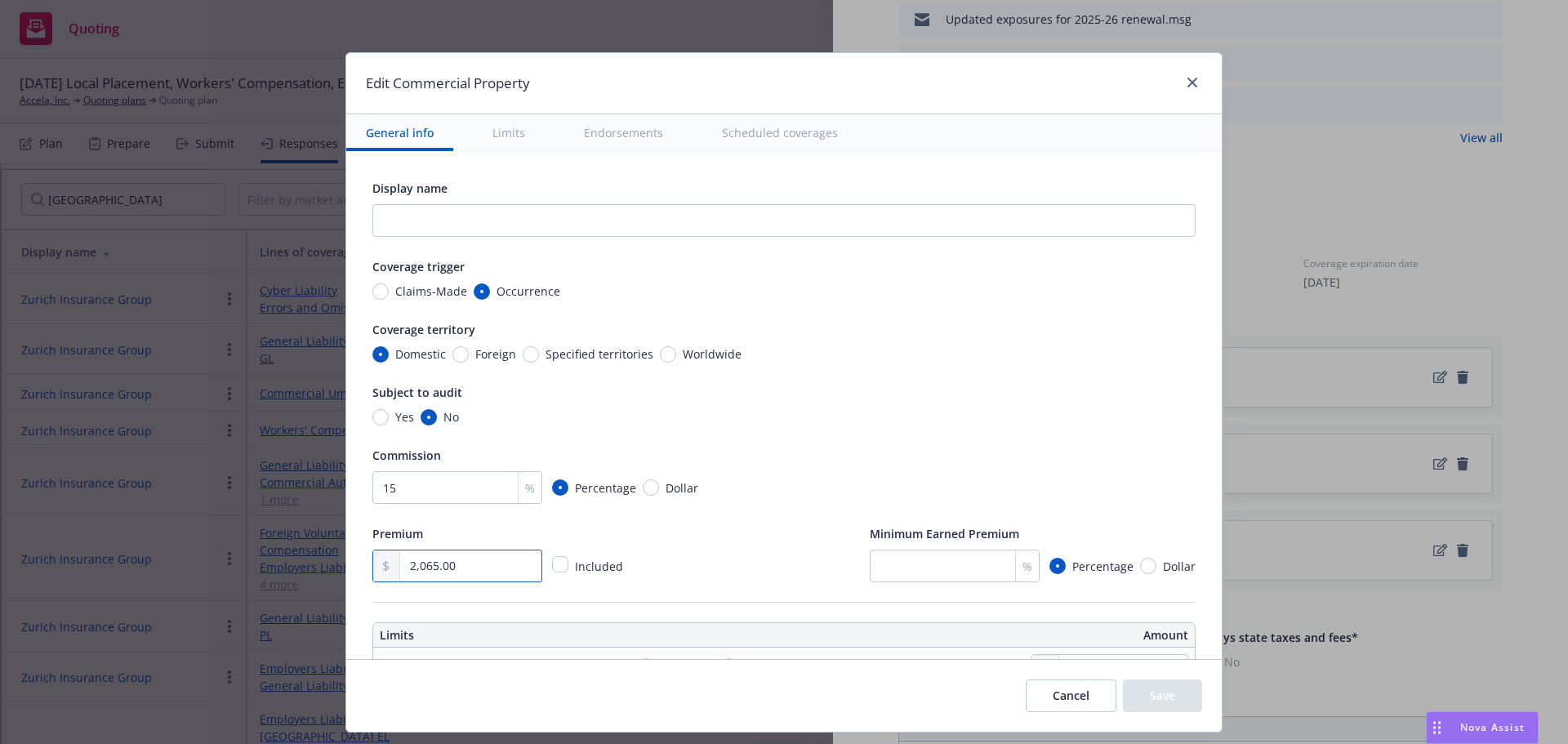
drag, startPoint x: 468, startPoint y: 565, endPoint x: 325, endPoint y: 566, distance: 143.0
click at [327, 566] on div "Edit Commercial Property General info Limits Endorsements Scheduled coverages D…" at bounding box center [784, 372] width 1568 height 744
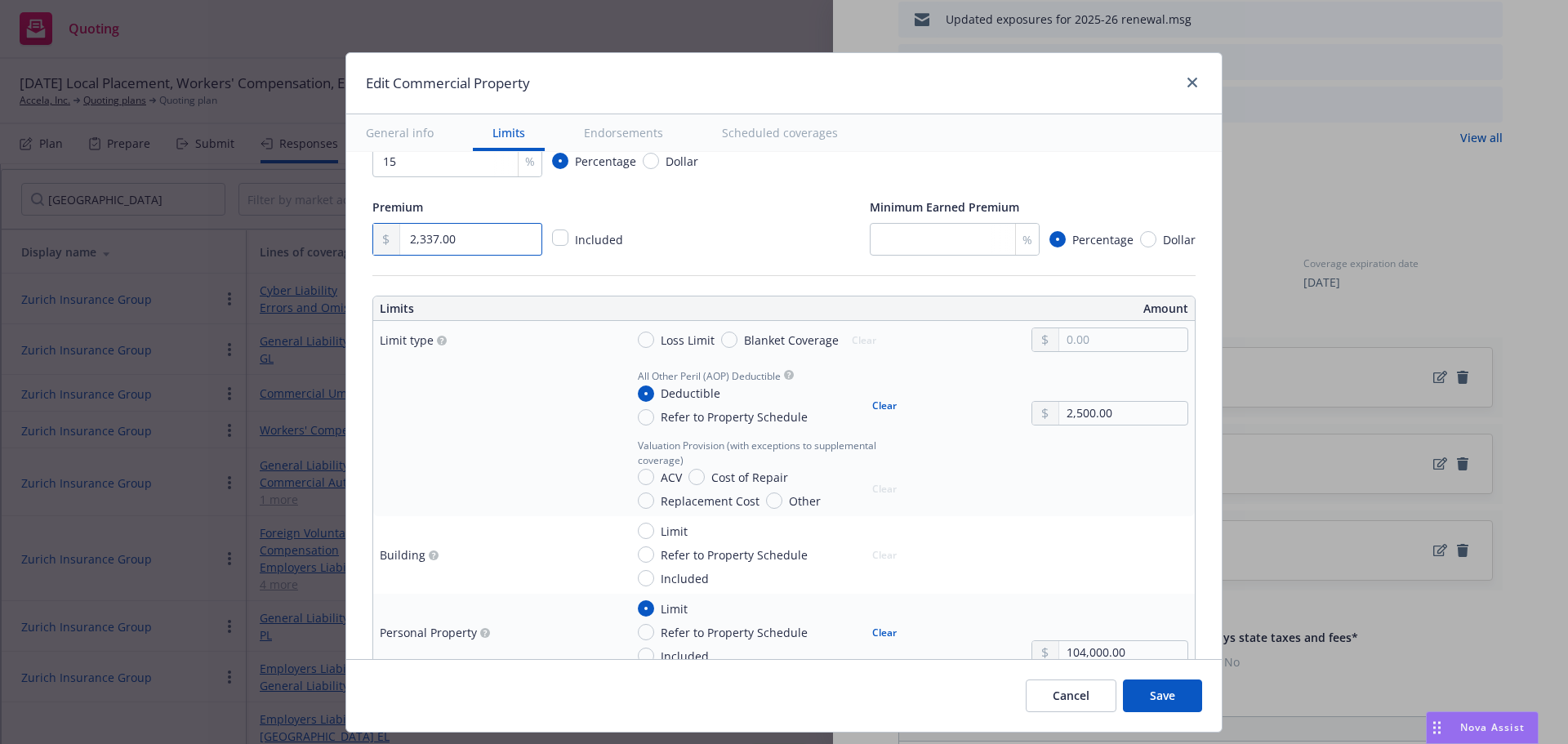
scroll to position [490, 0]
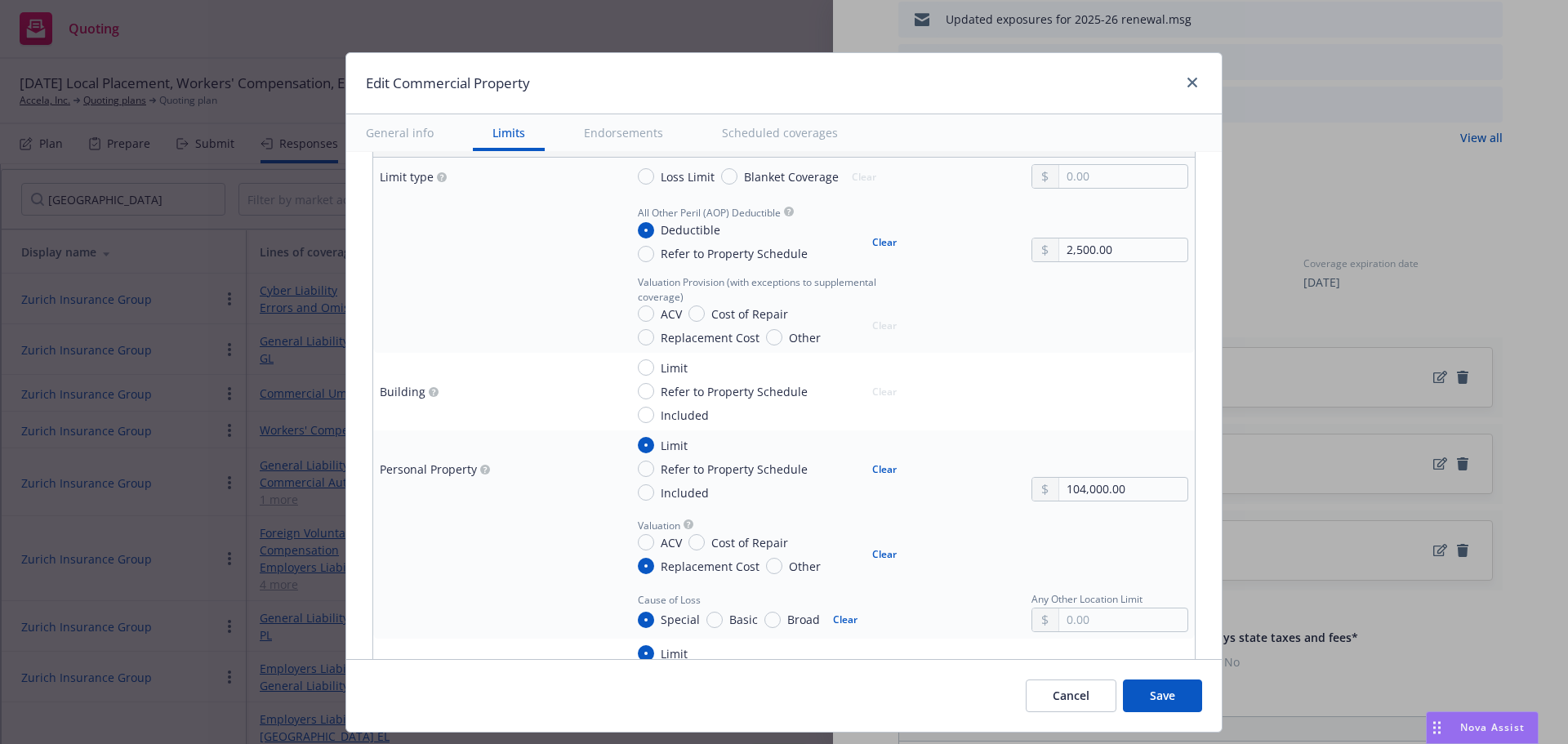
type input "2,337.00"
drag, startPoint x: 1128, startPoint y: 494, endPoint x: 979, endPoint y: 493, distance: 149.0
click at [979, 493] on div "Limit Refer to Property Schedule Included Clear 104,000.00" at bounding box center [907, 469] width 564 height 64
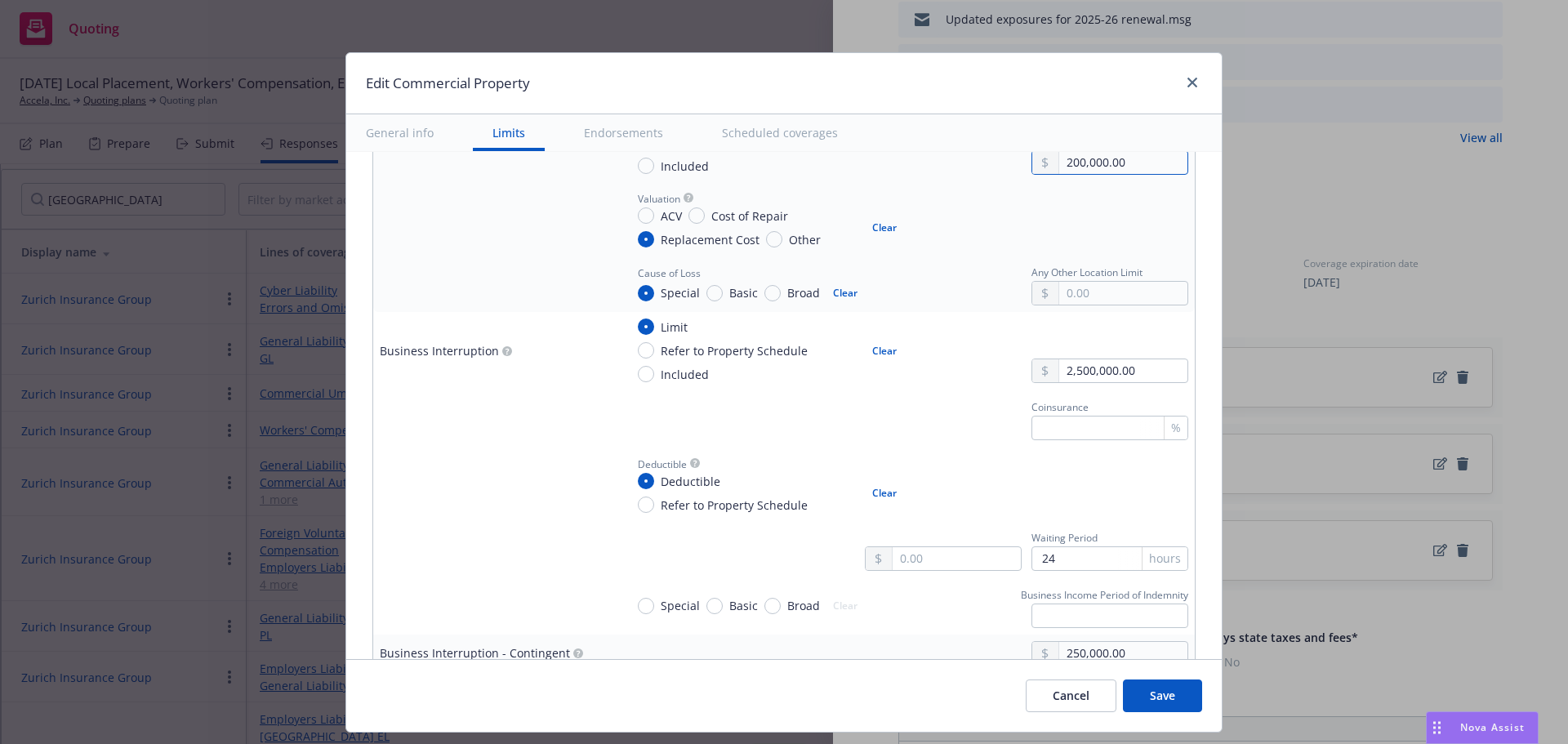
type input "200,000.00"
click at [1162, 695] on button "Save" at bounding box center [1162, 696] width 79 height 33
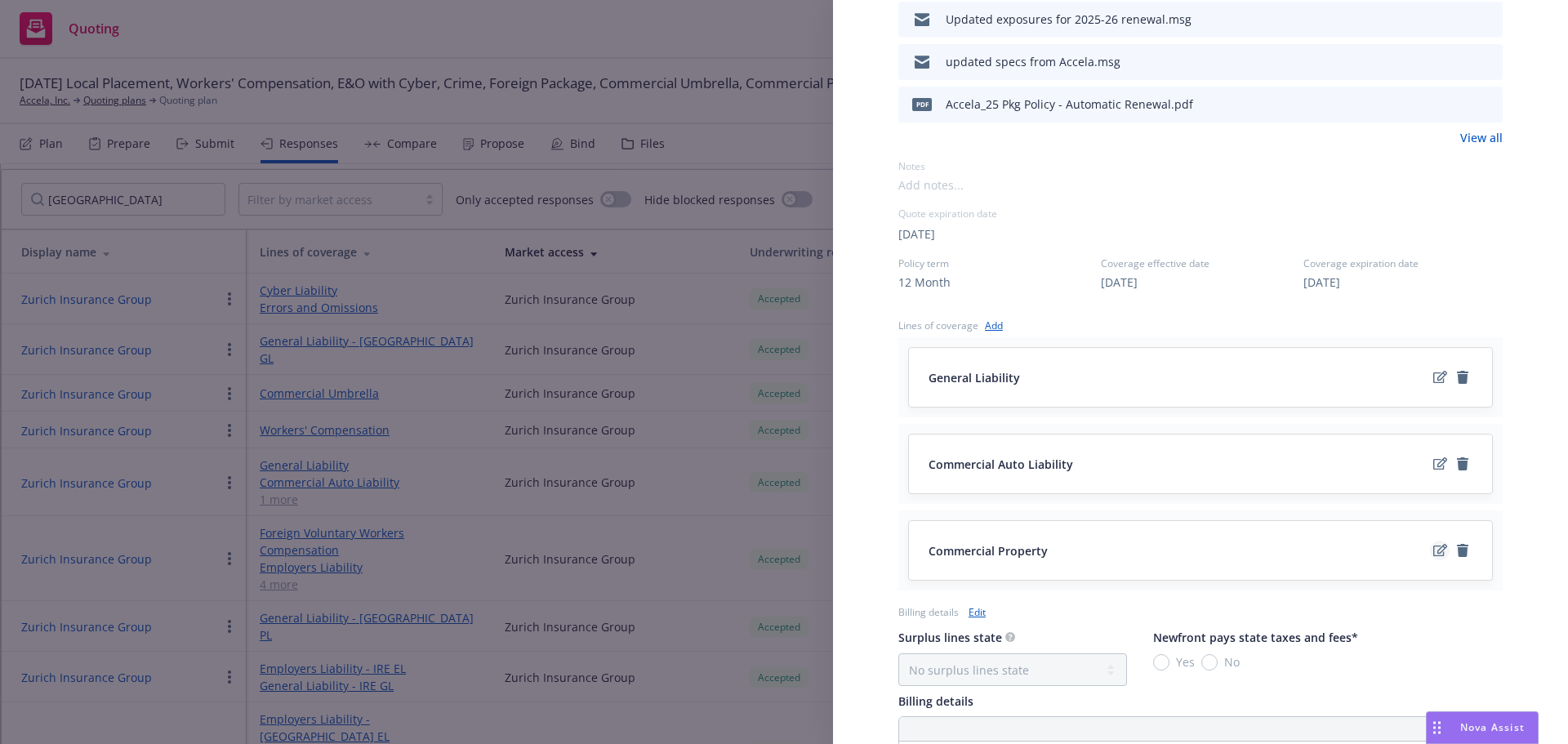
click at [1434, 553] on icon "edit" at bounding box center [1440, 550] width 14 height 13
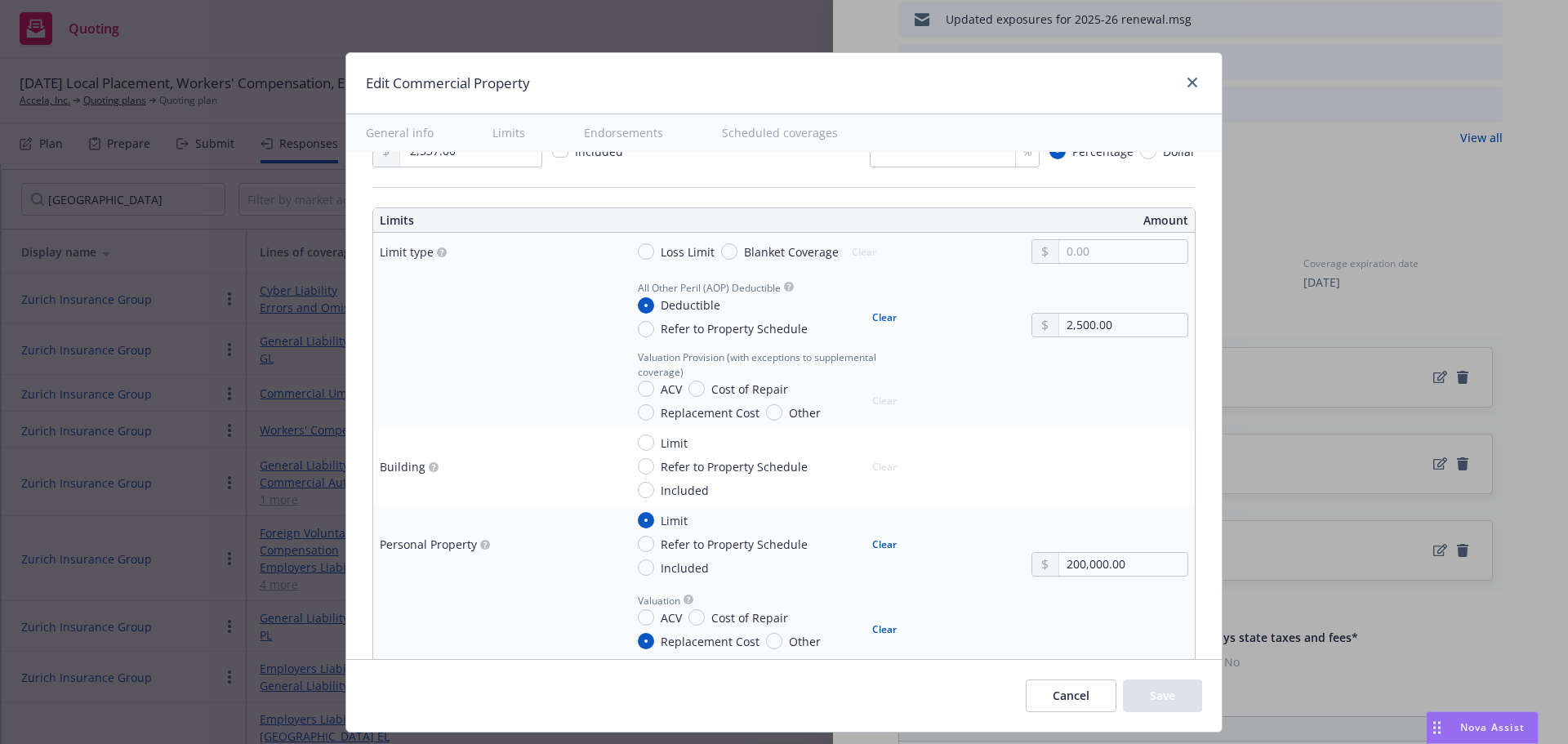
scroll to position [409, 0]
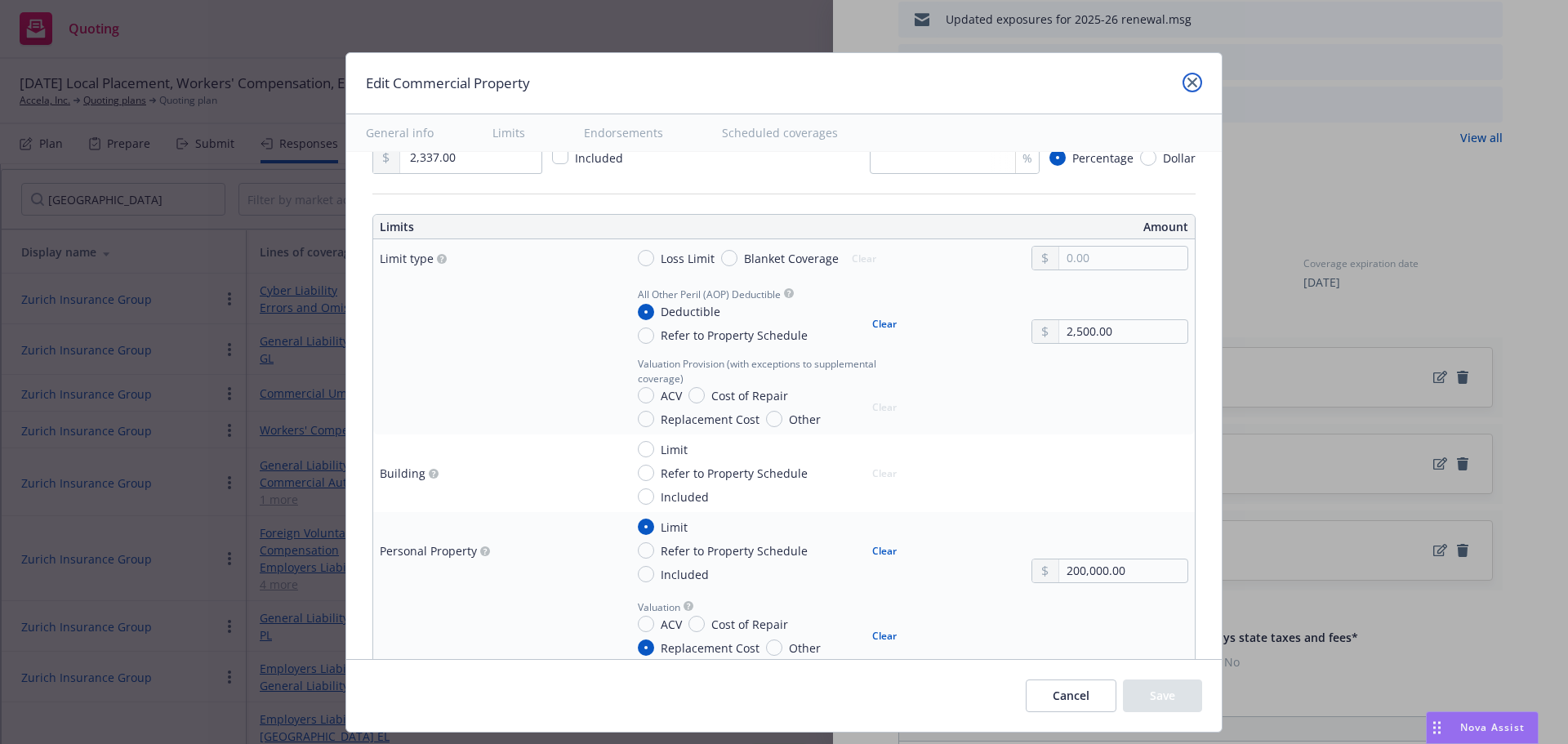
click at [1188, 84] on icon "close" at bounding box center [1193, 83] width 10 height 10
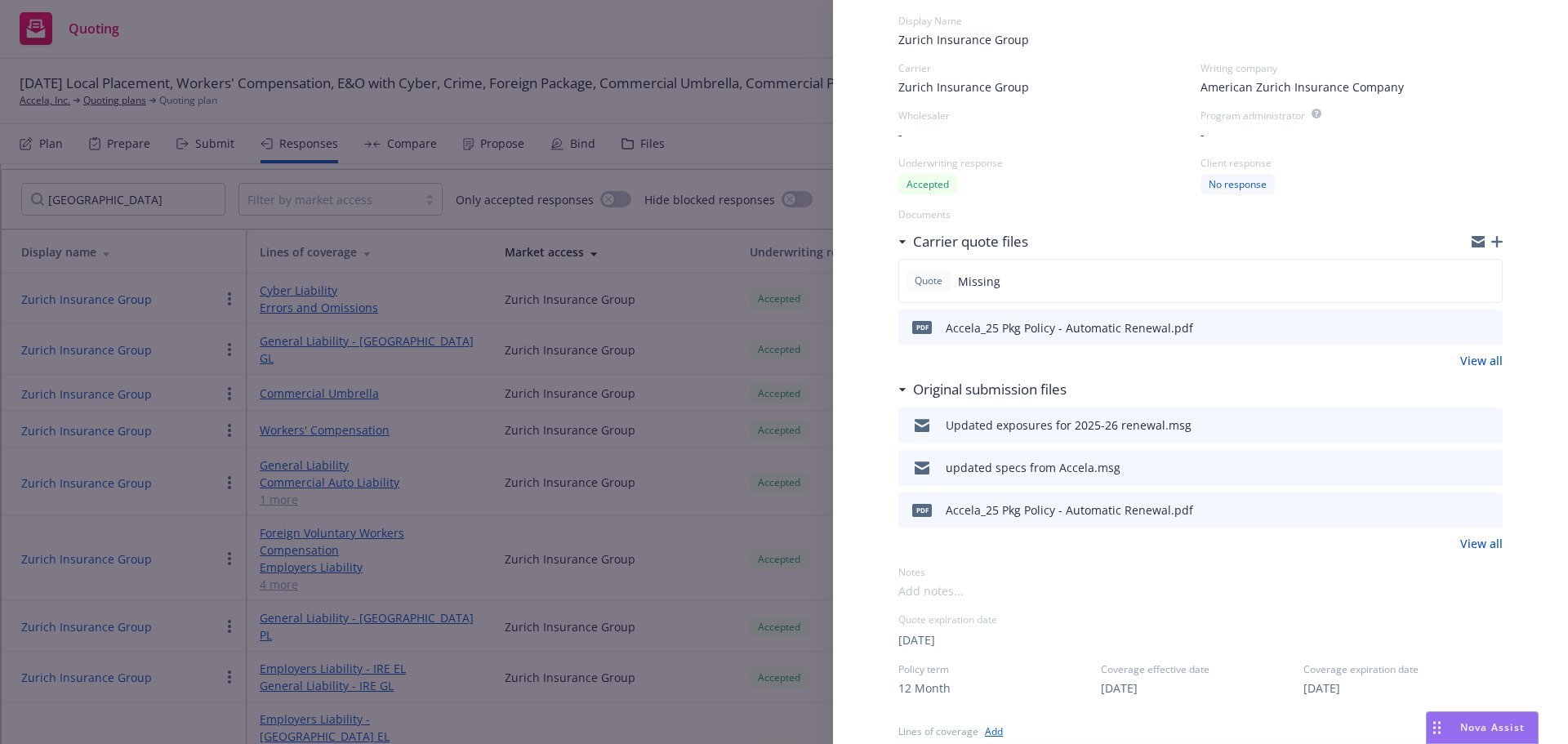
scroll to position [82, 0]
